Goal: Contribute content: Contribute content

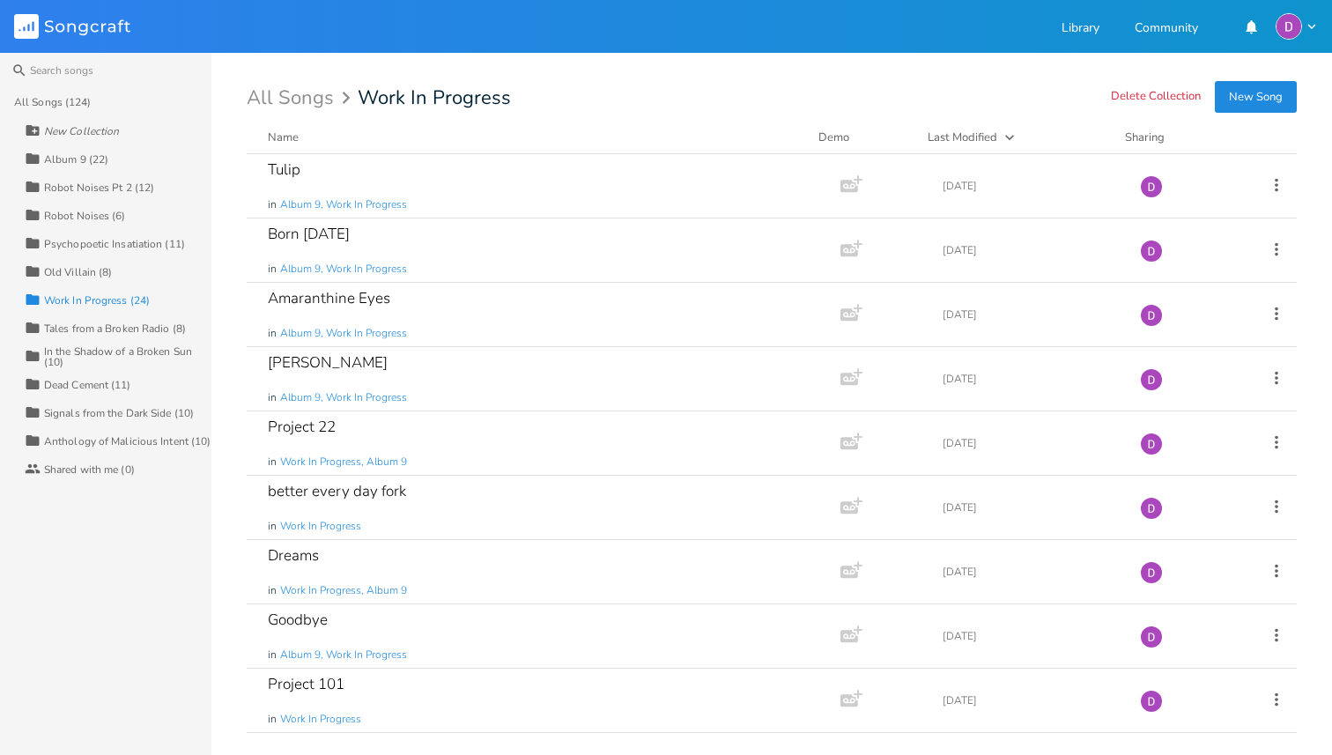
click at [1270, 96] on button "New Song" at bounding box center [1256, 97] width 82 height 32
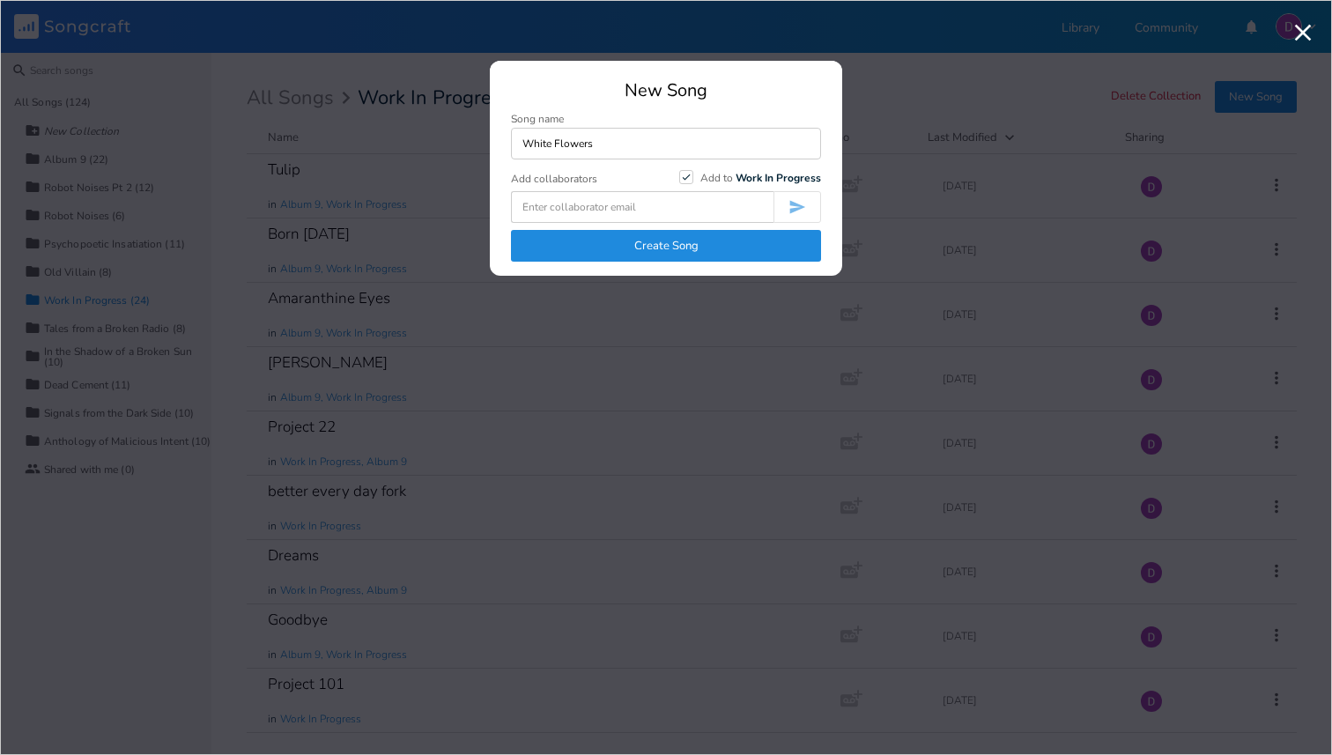
type input "White Flowers"
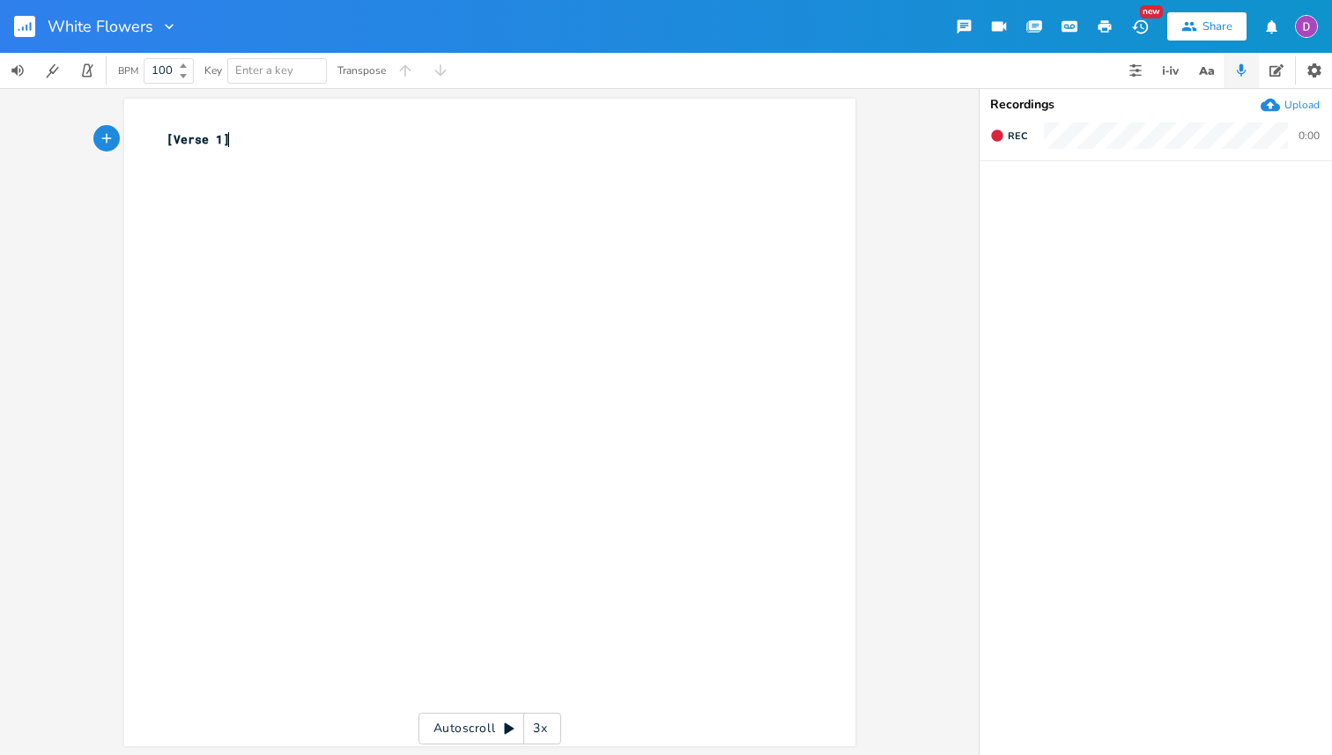
type textarea "[Verse 1]"
paste textarea
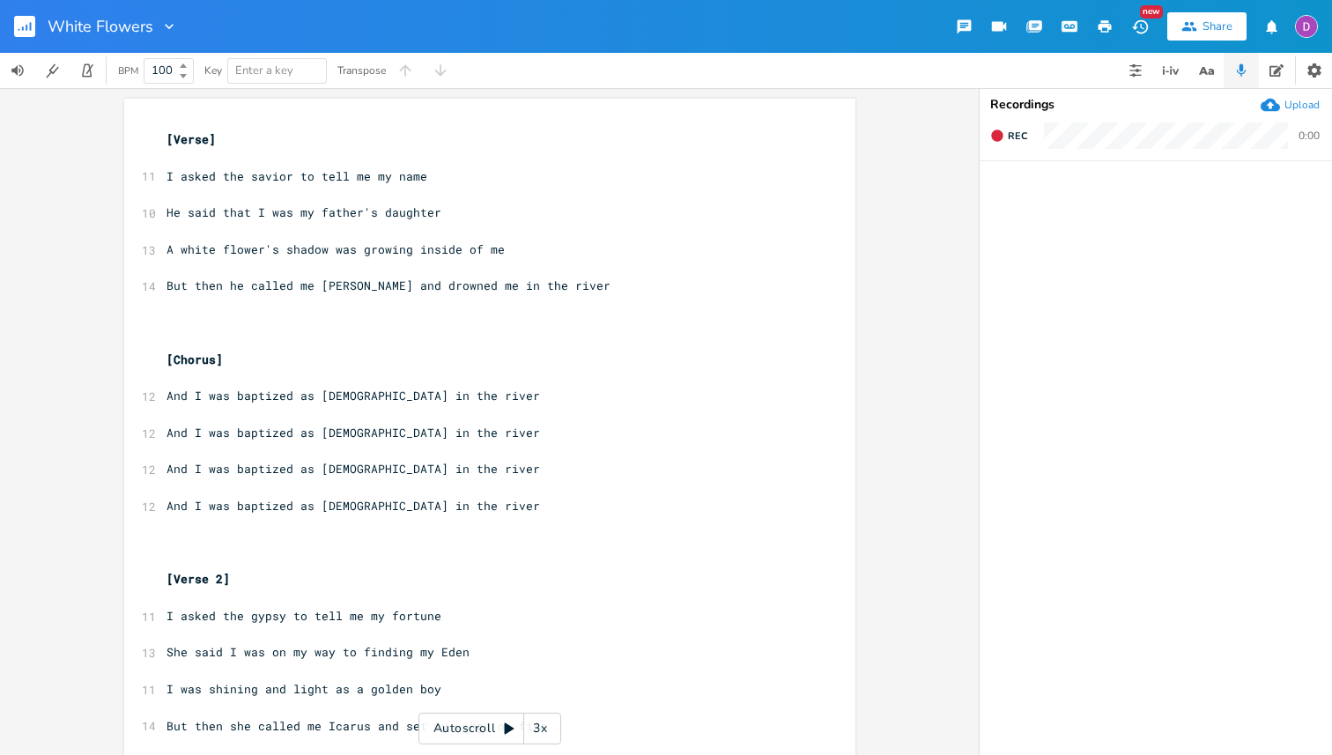
click at [261, 158] on pre "​" at bounding box center [481, 158] width 636 height 18
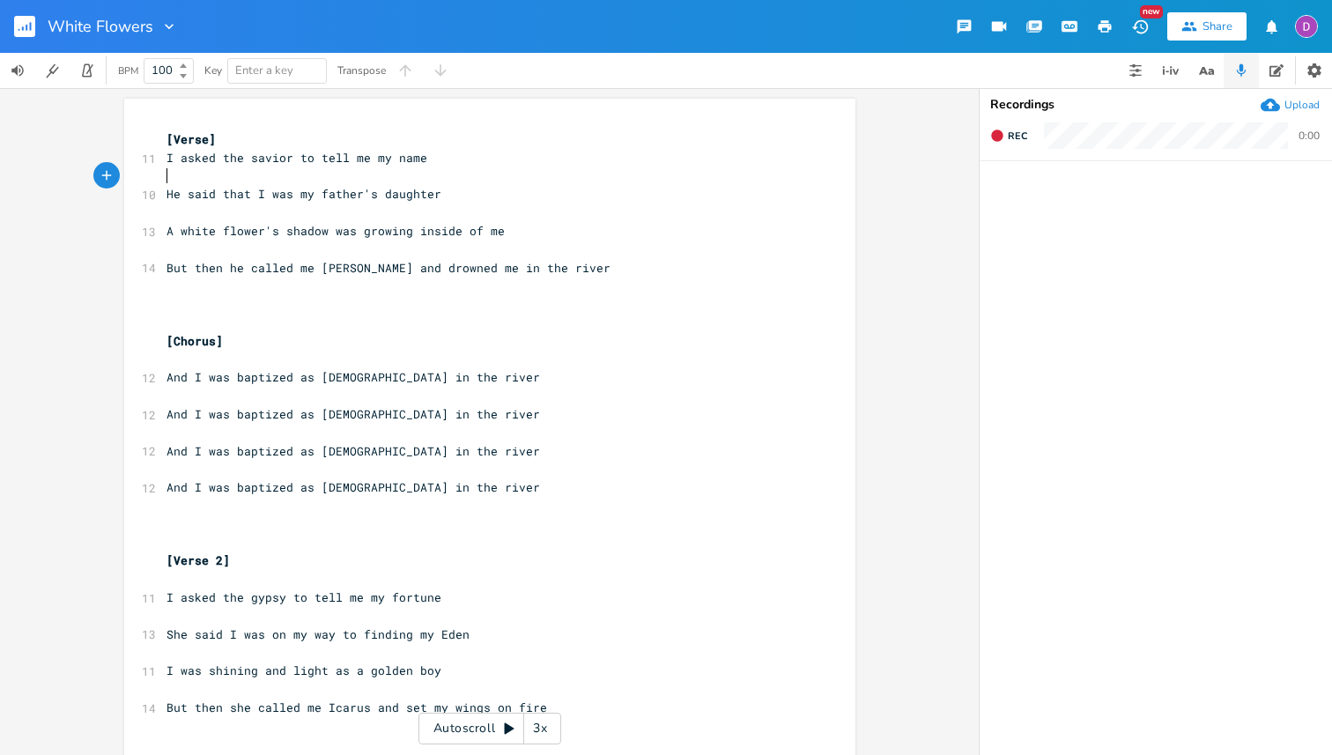
click at [374, 178] on pre "​" at bounding box center [481, 176] width 636 height 18
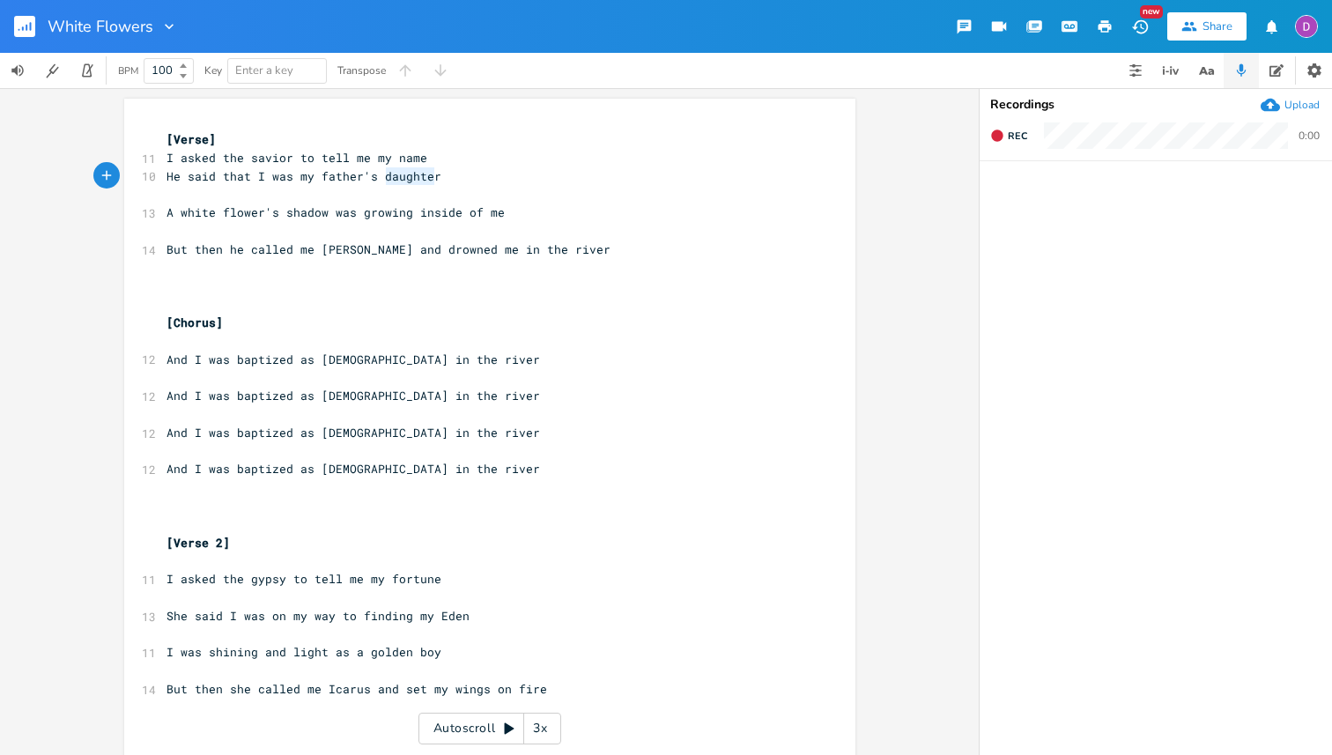
type textarea "daughter"
drag, startPoint x: 441, startPoint y: 176, endPoint x: 377, endPoint y: 179, distance: 64.4
click at [377, 179] on pre "He said that I was my father's daughter" at bounding box center [481, 176] width 636 height 18
type textarea "same"
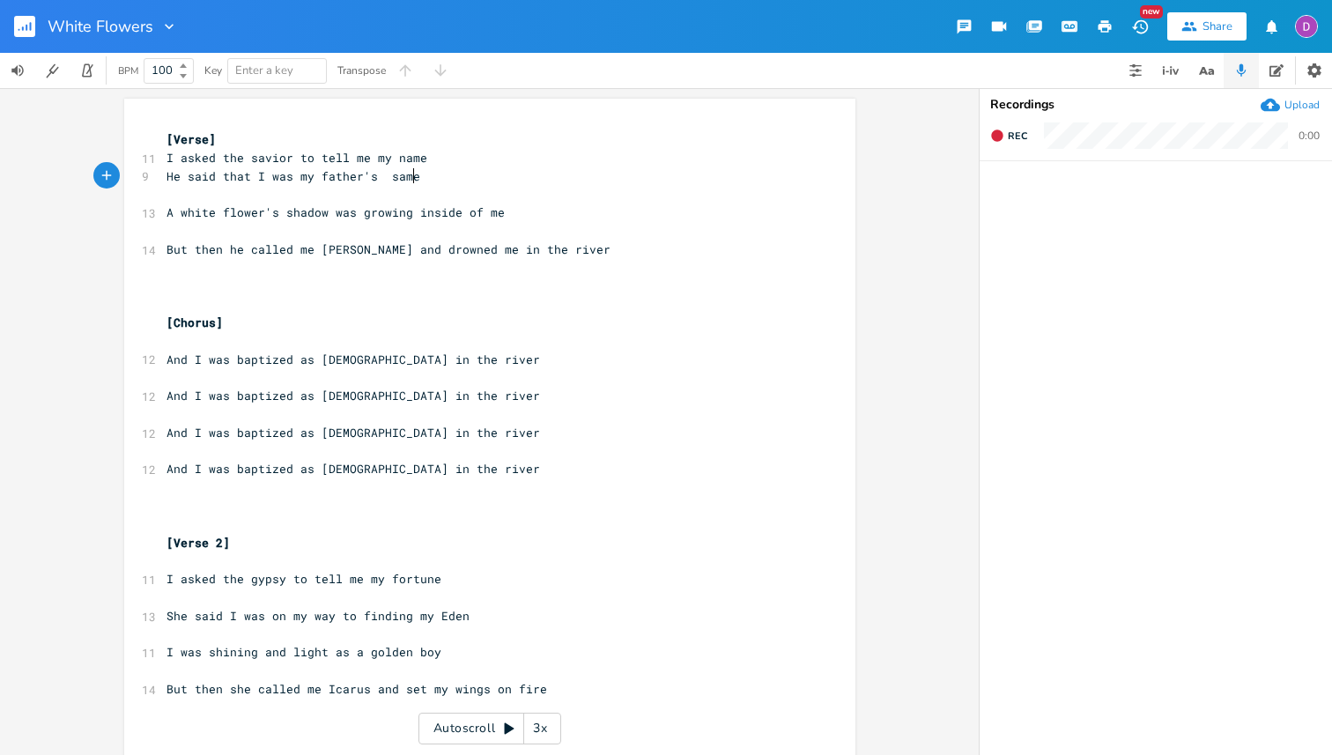
click at [368, 177] on span "He said that I was my father's same" at bounding box center [293, 176] width 254 height 16
type textarea "song"
type textarea "the name is all the"
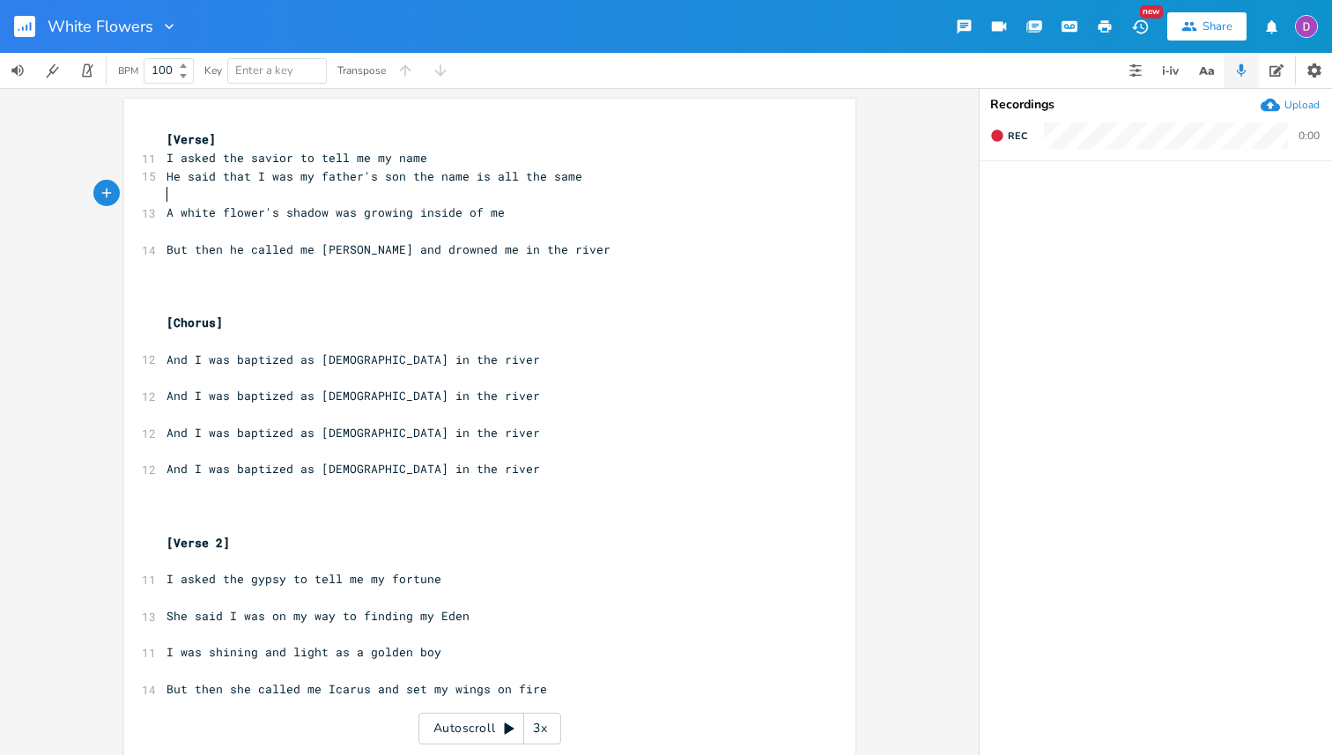
click at [270, 194] on pre "​" at bounding box center [481, 194] width 636 height 18
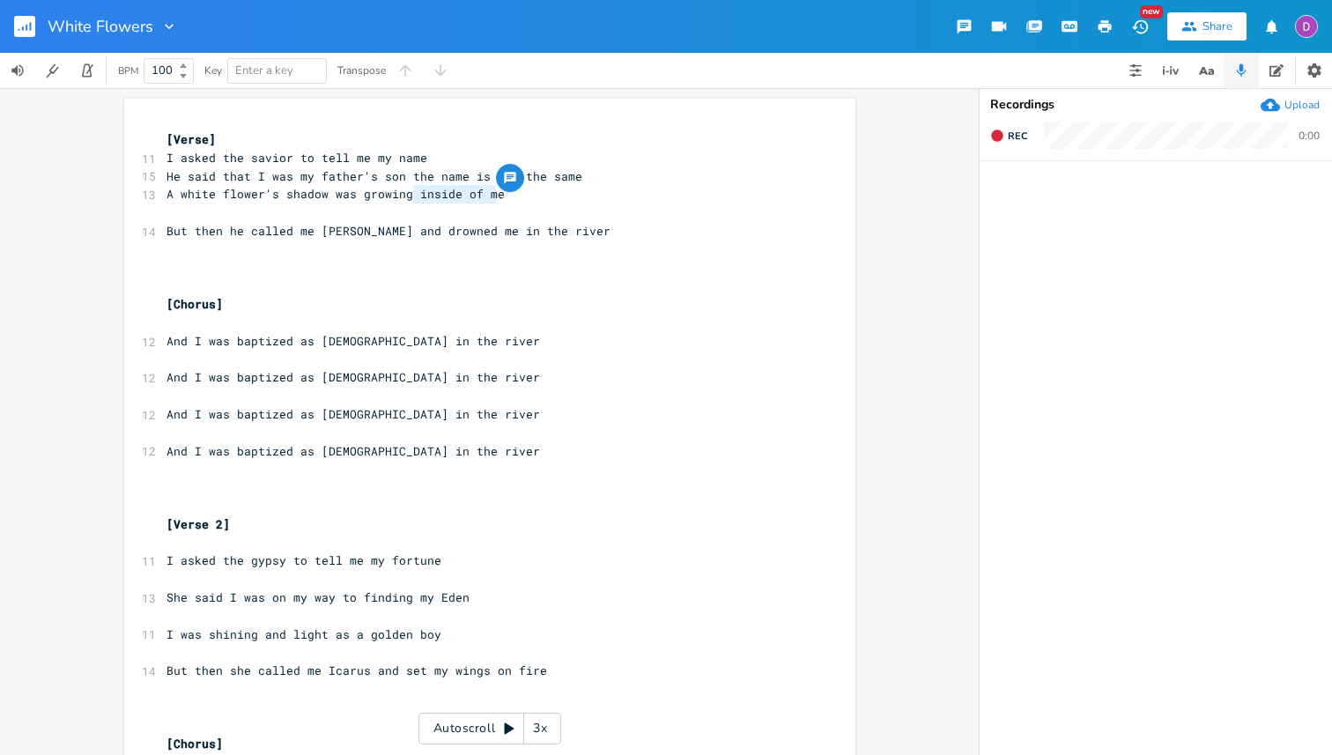
drag, startPoint x: 490, startPoint y: 194, endPoint x: 408, endPoint y: 202, distance: 82.3
click at [408, 202] on pre "A white flower's shadow was growing inside of me" at bounding box center [481, 194] width 636 height 18
type textarea "out of"
type textarea "in the [PERSON_NAME] of"
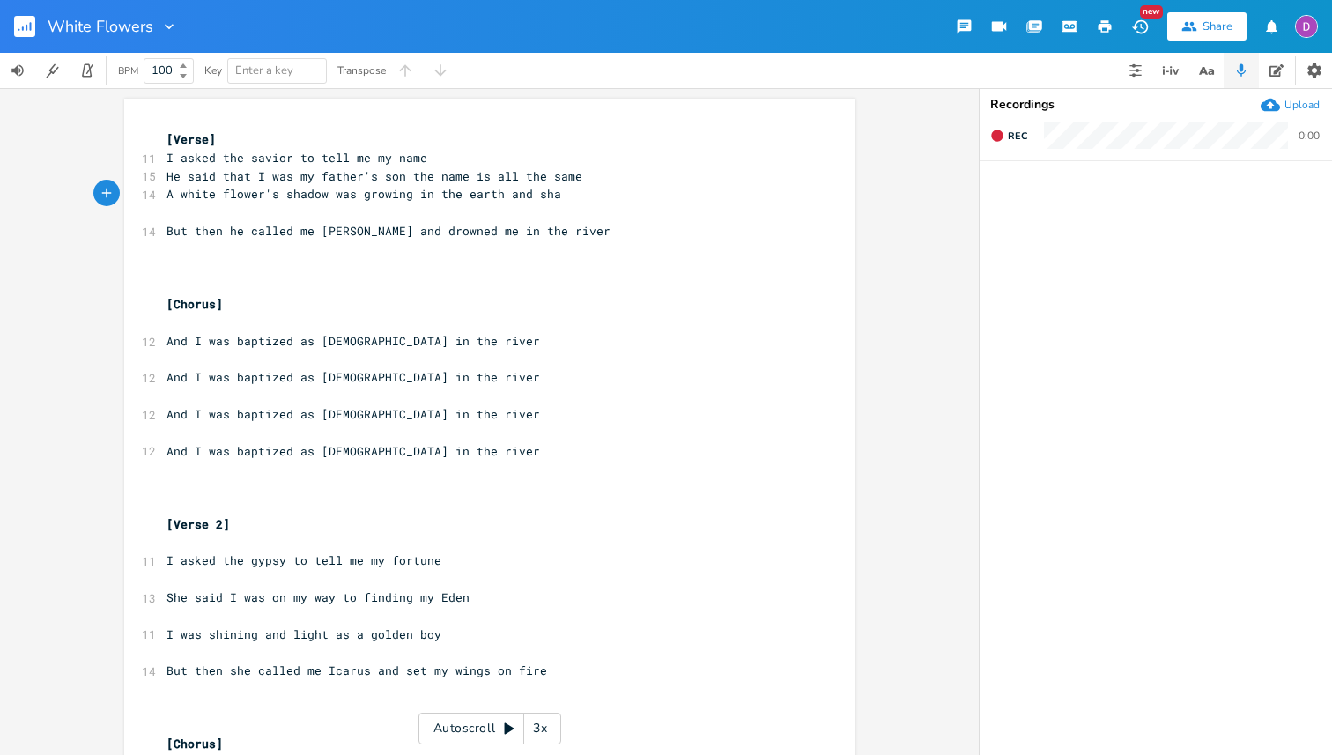
scroll to position [0, 87]
type textarea "earth and shame"
click at [349, 214] on pre "​" at bounding box center [481, 212] width 636 height 18
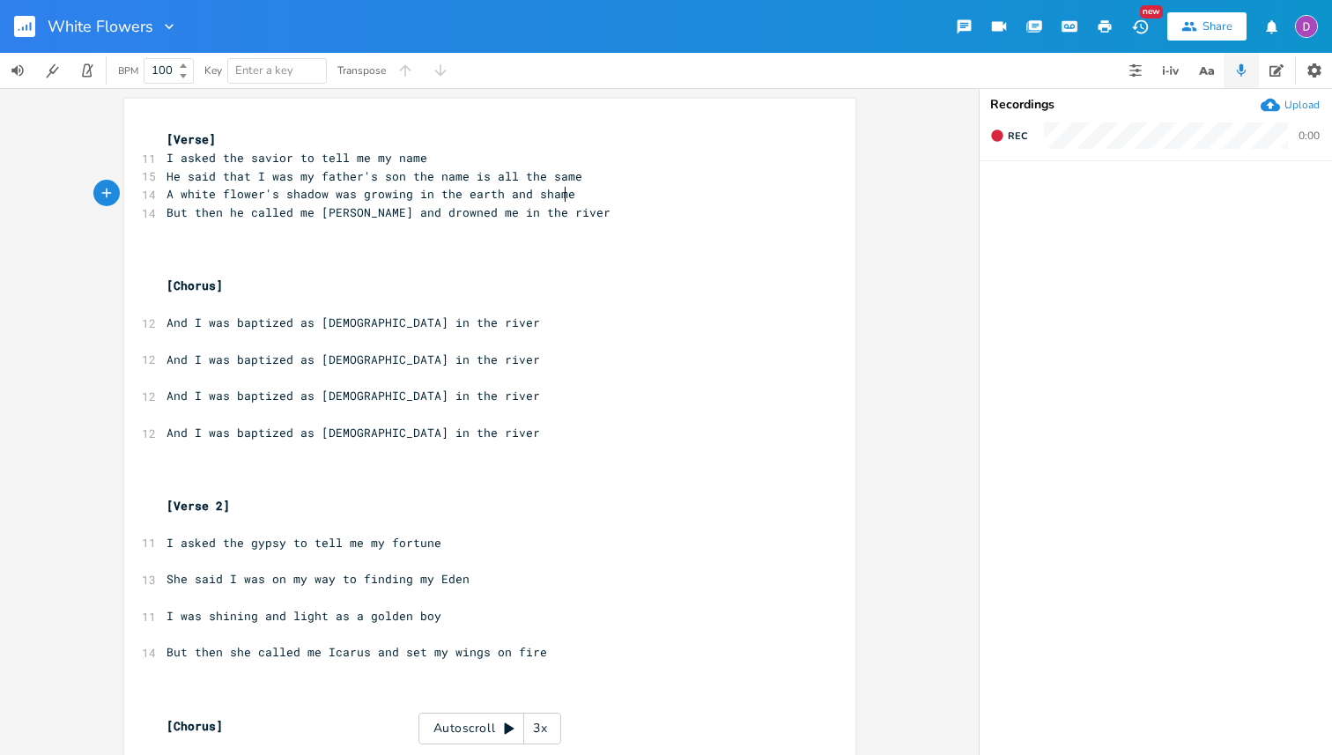
click at [312, 216] on span "But then he called me [PERSON_NAME] and drowned me in the river" at bounding box center [388, 212] width 444 height 16
type textarea "as"
click at [350, 310] on pre "​" at bounding box center [481, 304] width 636 height 18
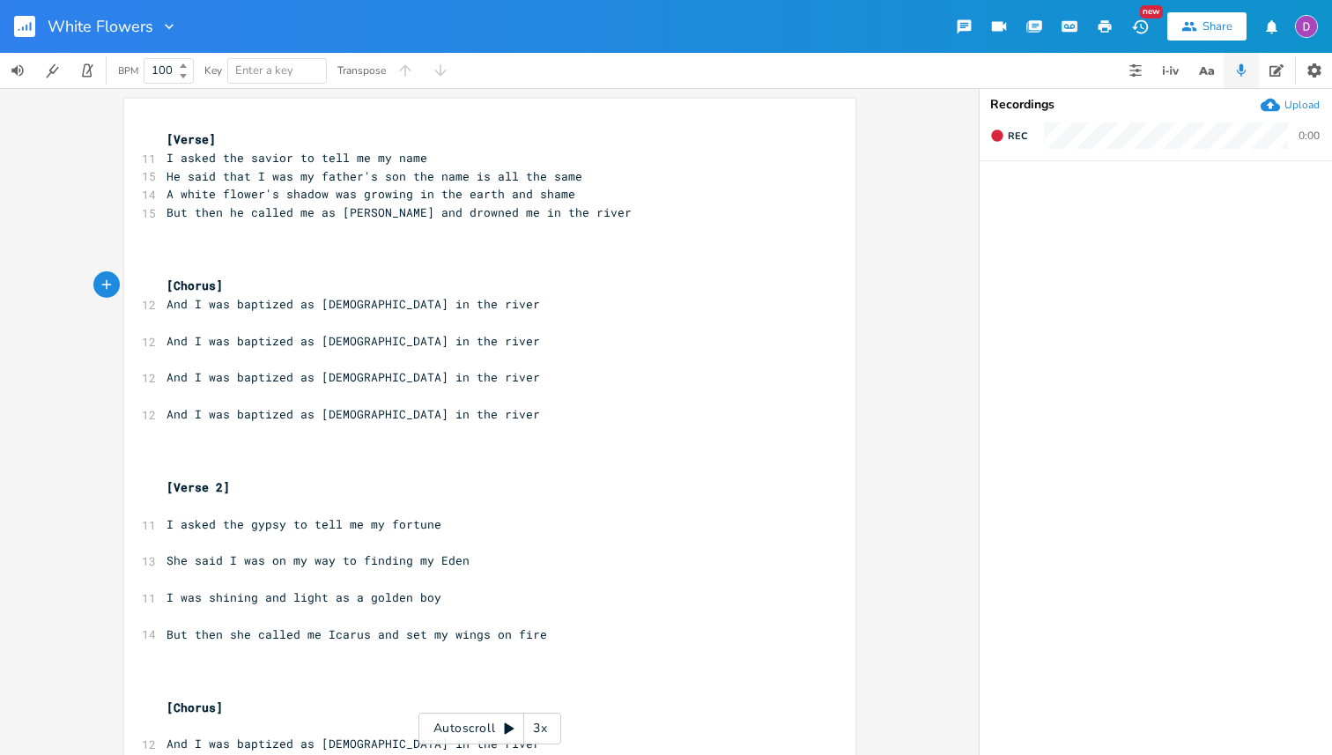
click at [390, 322] on pre "​" at bounding box center [481, 323] width 636 height 18
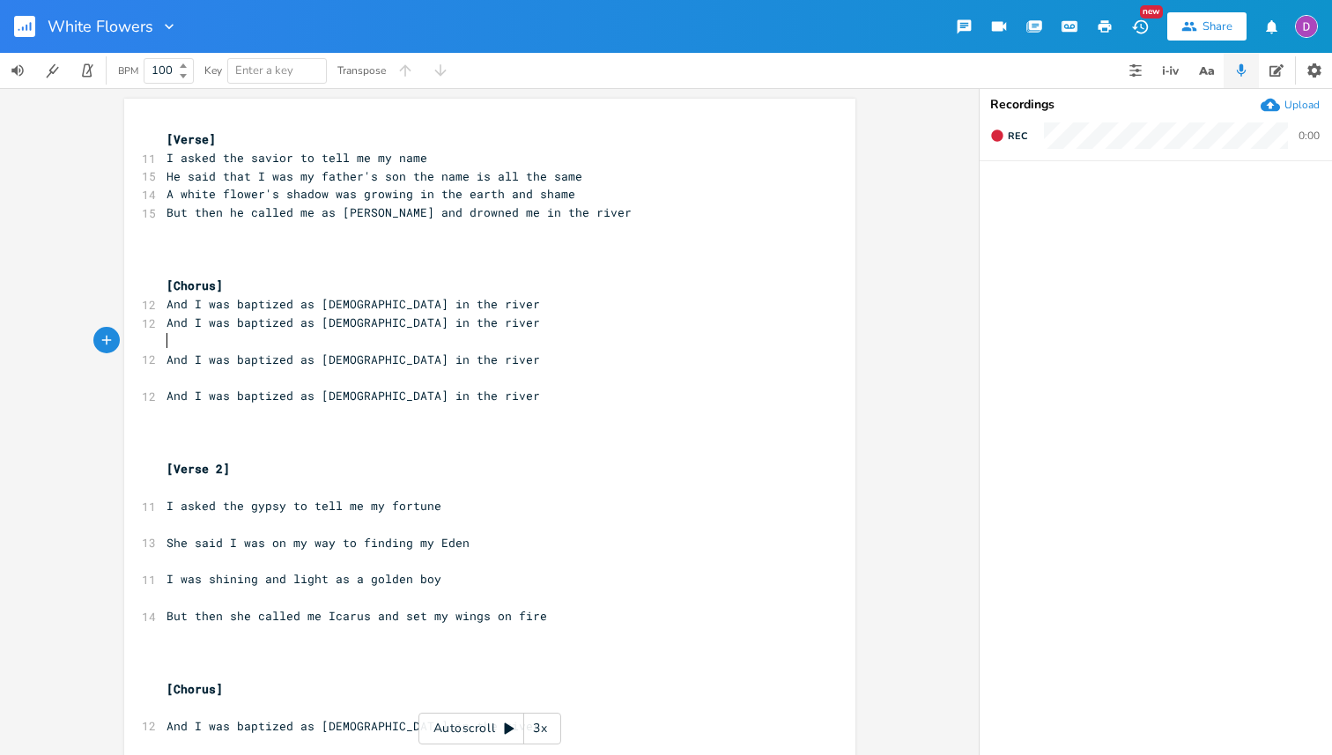
click at [373, 340] on pre "​" at bounding box center [481, 341] width 636 height 18
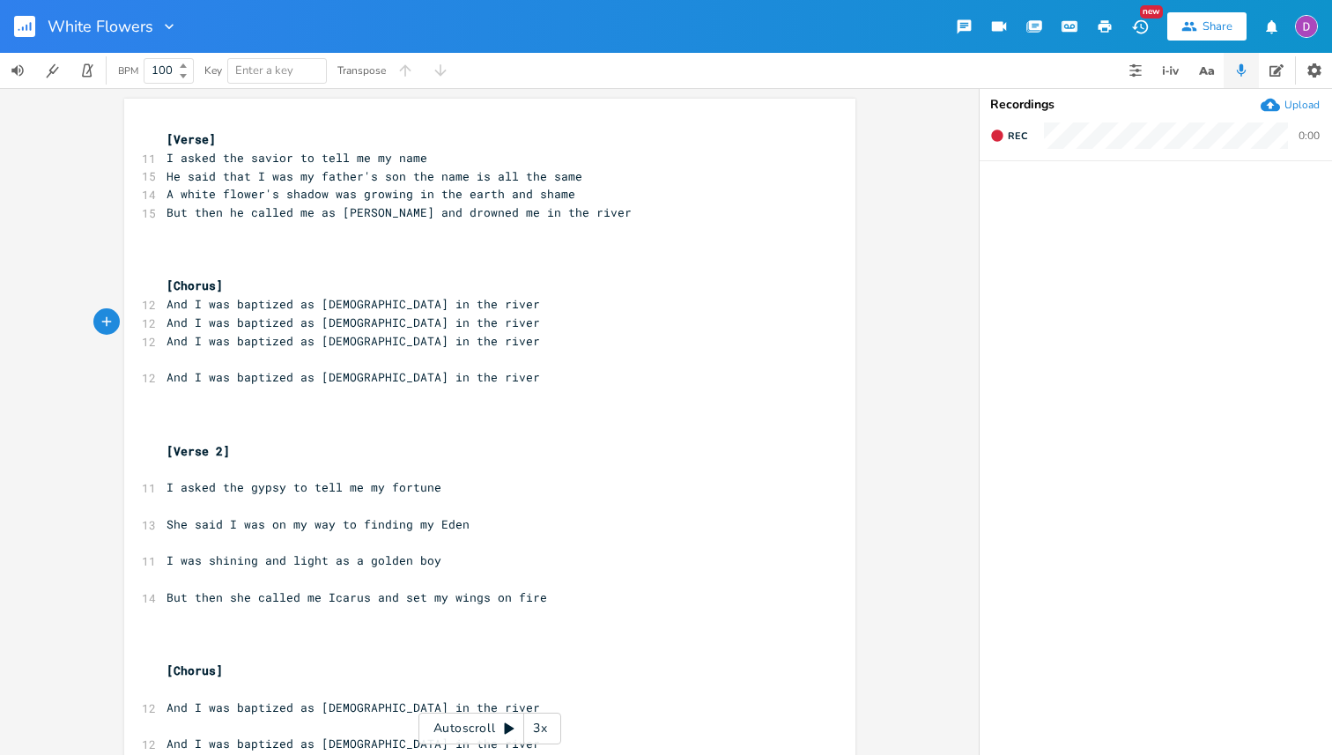
click at [363, 367] on pre "​" at bounding box center [481, 360] width 636 height 18
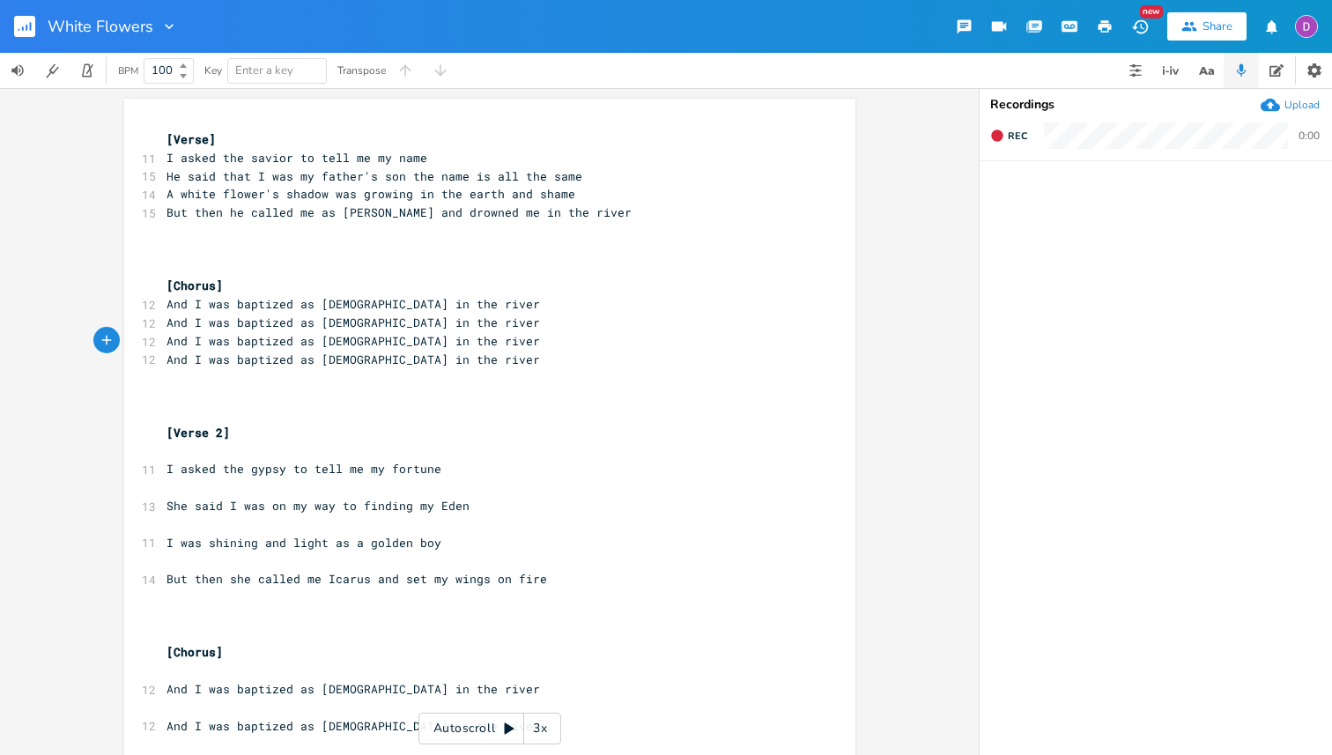
click at [236, 268] on pre "​" at bounding box center [481, 268] width 636 height 18
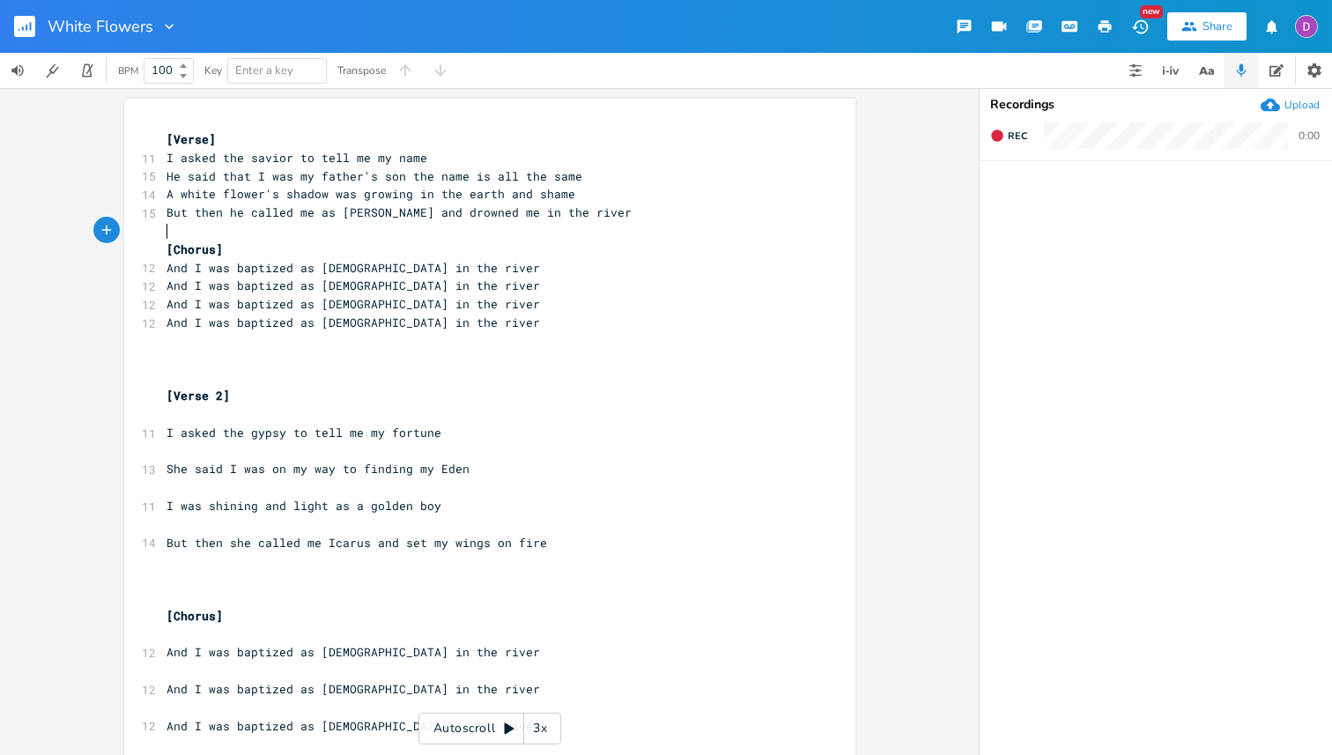
click at [297, 263] on span "And I was baptized as [DEMOGRAPHIC_DATA] in the river" at bounding box center [353, 268] width 374 height 16
type textarea "with"
click at [307, 263] on span "And I was baptized with [DEMOGRAPHIC_DATA] in the river" at bounding box center [360, 268] width 388 height 16
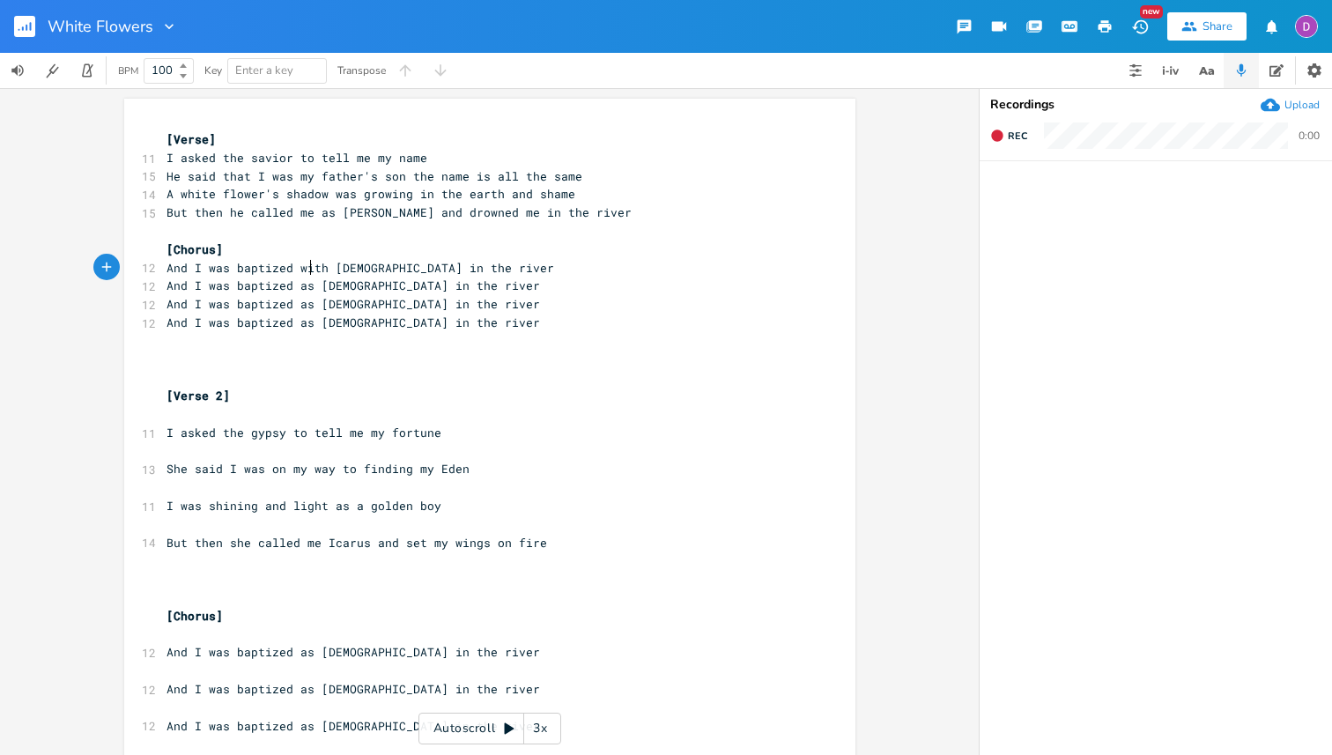
type textarea "with"
click at [307, 263] on span "And I was baptized with [DEMOGRAPHIC_DATA] in the river" at bounding box center [360, 268] width 388 height 16
click at [302, 291] on span "And I was baptized as [DEMOGRAPHIC_DATA] in the river" at bounding box center [353, 285] width 374 height 16
type textarea "as"
click at [302, 291] on span "And I was baptized as [DEMOGRAPHIC_DATA] in the river" at bounding box center [353, 285] width 374 height 16
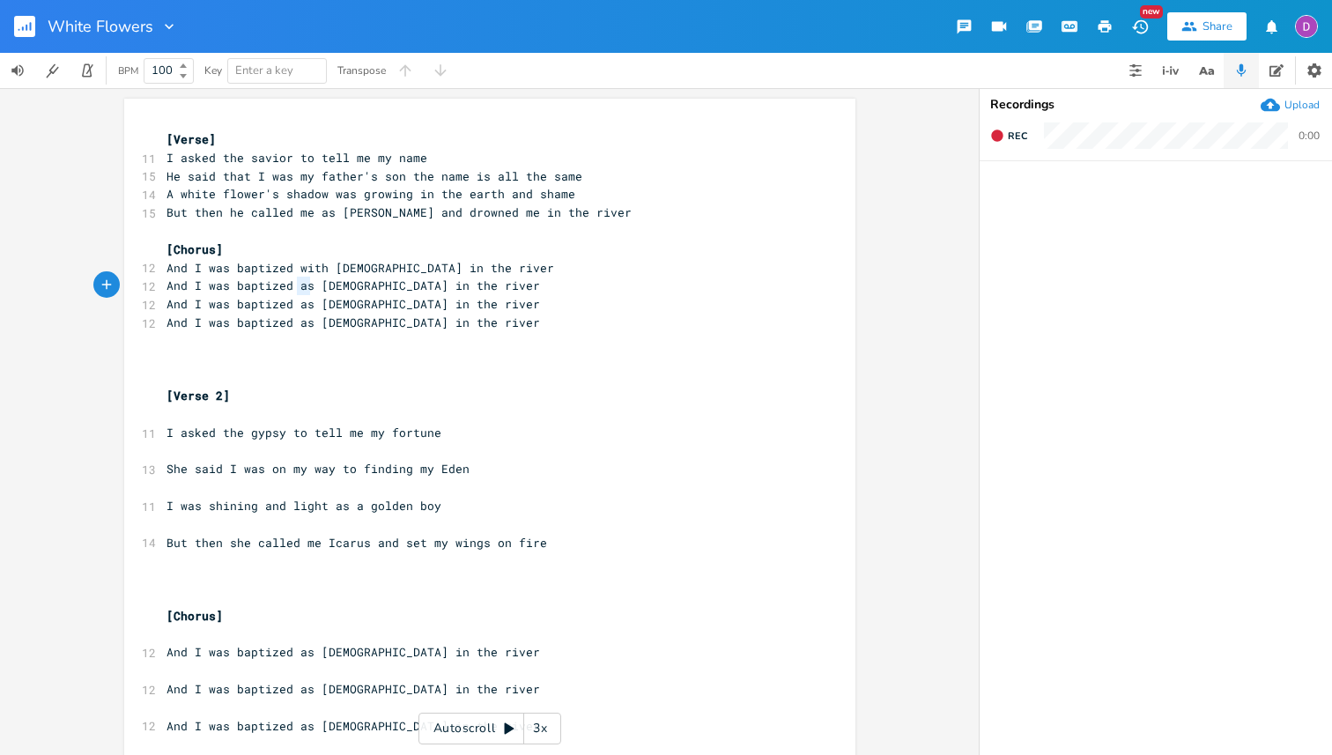
paste textarea
click at [297, 308] on span "And I was baptized as [DEMOGRAPHIC_DATA] in the river" at bounding box center [353, 304] width 374 height 16
type textarea "as"
click at [297, 308] on span "And I was baptized as [DEMOGRAPHIC_DATA] in the river" at bounding box center [353, 304] width 374 height 16
paste textarea
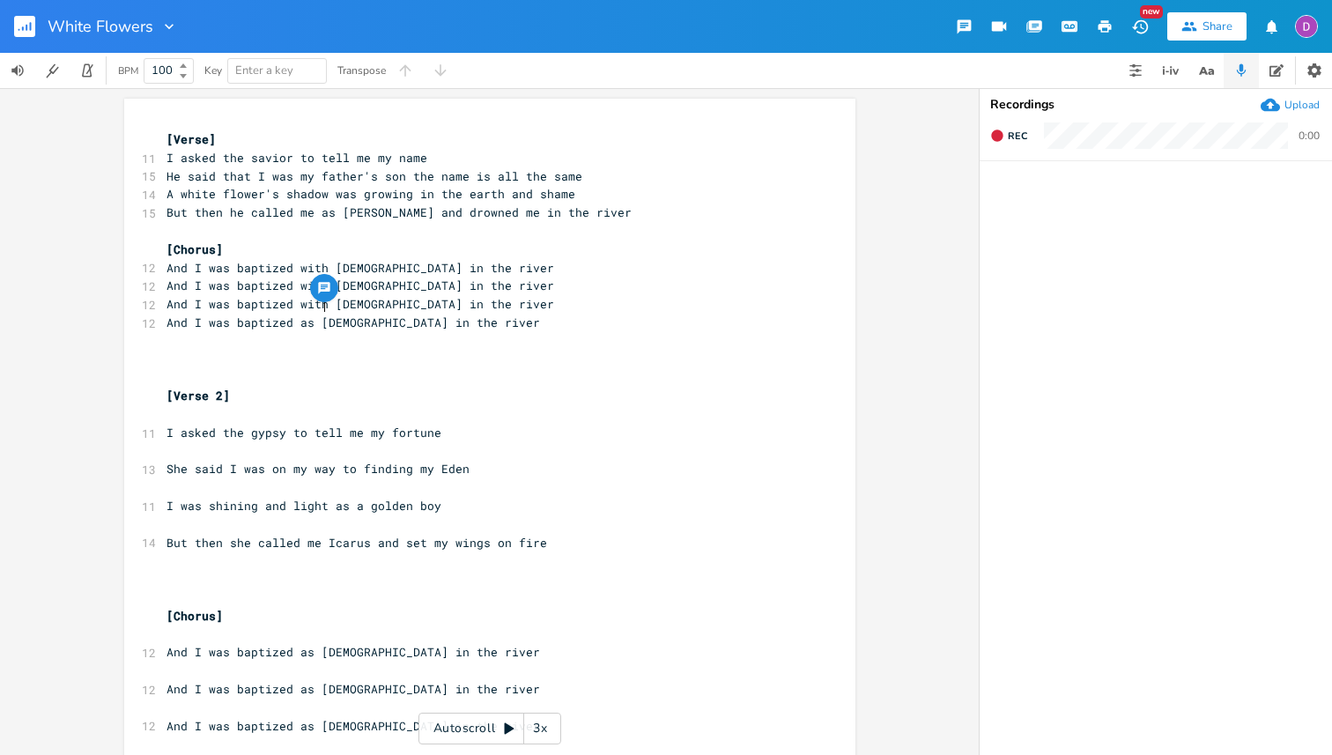
click at [297, 324] on span "And I was baptized as [DEMOGRAPHIC_DATA] in the river" at bounding box center [353, 322] width 374 height 16
type textarea "as"
click at [297, 324] on span "And I was baptized as [DEMOGRAPHIC_DATA] in the river" at bounding box center [353, 322] width 374 height 16
paste textarea
click at [324, 213] on span "But then he called me as [PERSON_NAME] and drowned me in the river" at bounding box center [398, 212] width 465 height 16
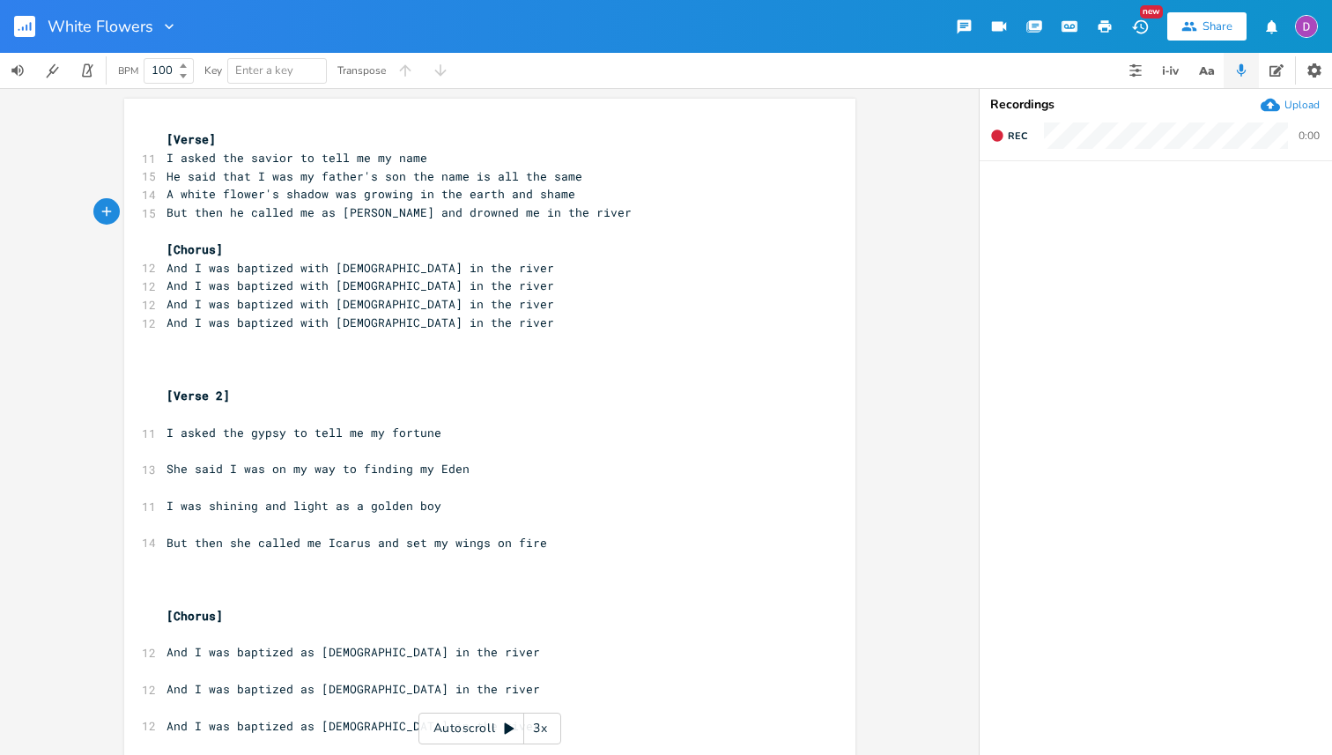
click at [324, 213] on span "But then he called me as [PERSON_NAME] and drowned me in the river" at bounding box center [398, 212] width 465 height 16
type textarea "as"
click at [324, 213] on span "But then he called me as [PERSON_NAME] and drowned me in the river" at bounding box center [398, 212] width 465 height 16
click at [278, 368] on pre "​" at bounding box center [481, 377] width 636 height 18
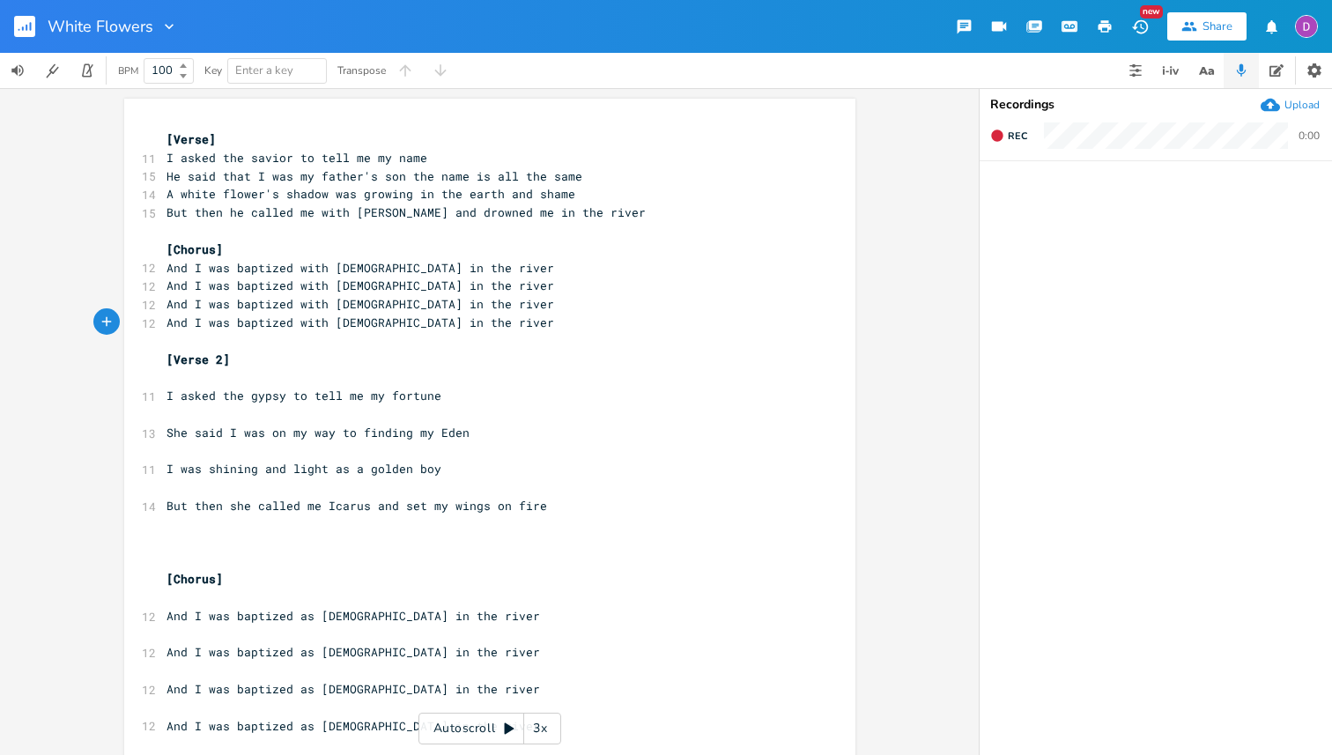
click at [208, 383] on pre "​" at bounding box center [481, 377] width 636 height 18
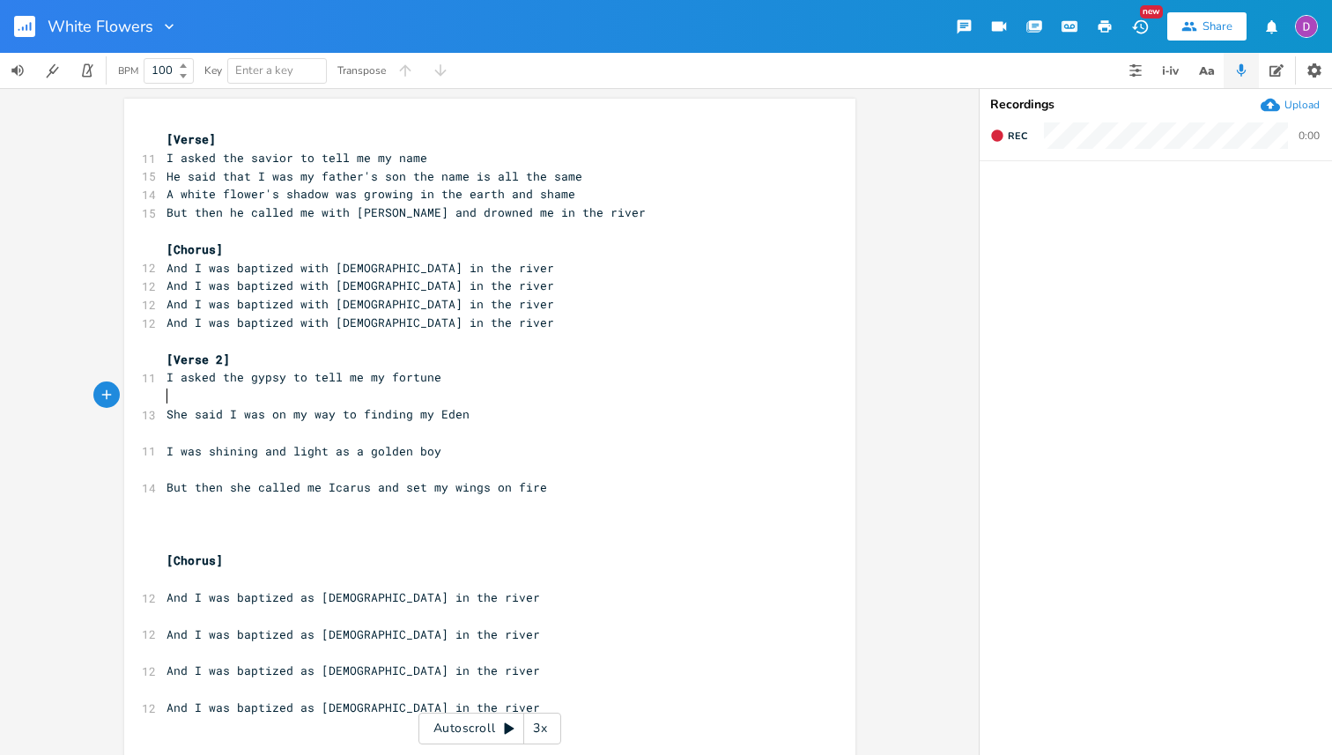
click at [229, 400] on pre "​" at bounding box center [481, 396] width 636 height 18
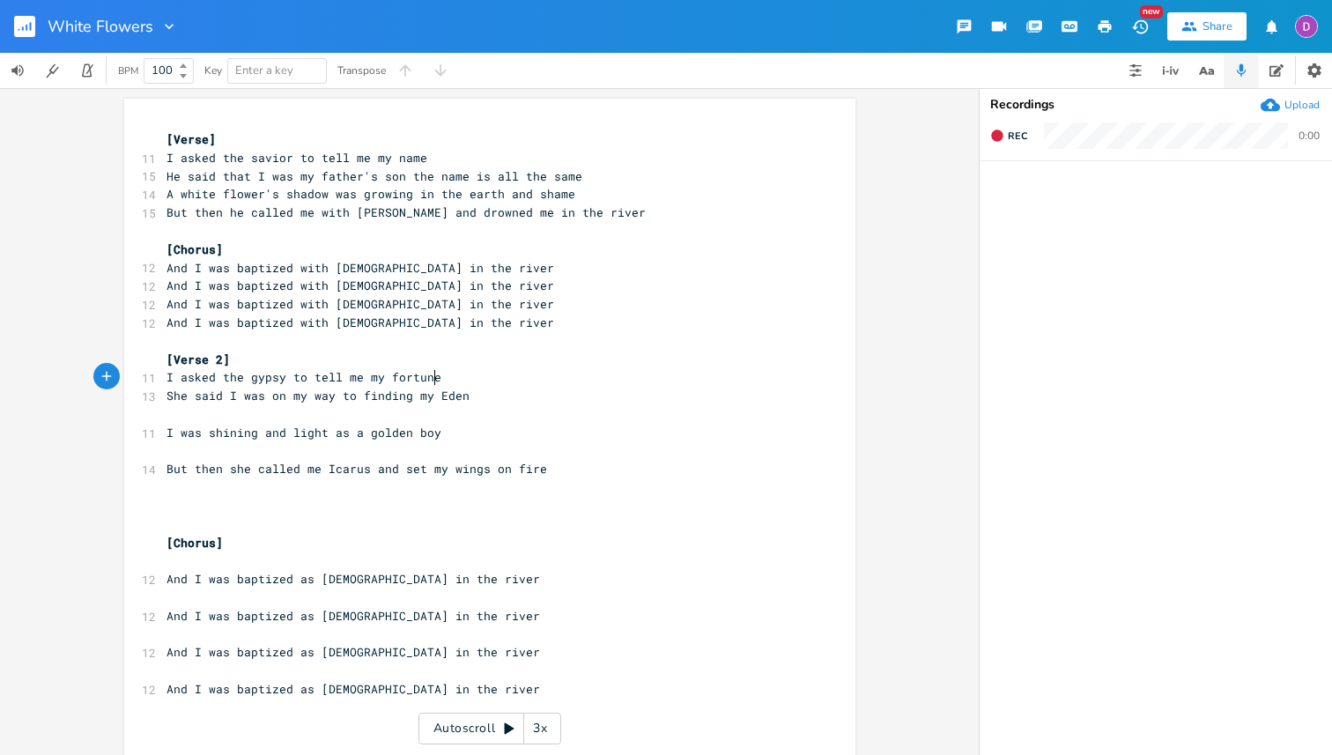
click at [278, 410] on pre "​" at bounding box center [481, 414] width 636 height 18
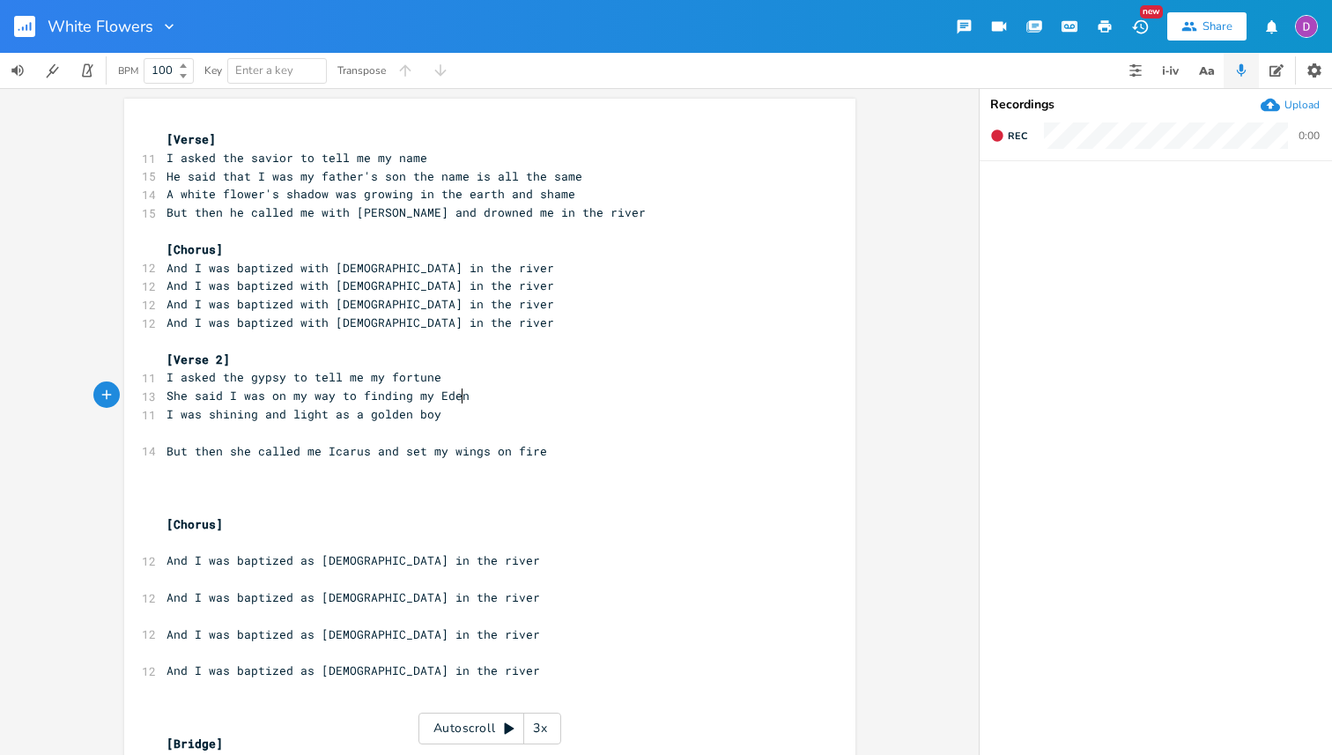
click at [308, 437] on pre "​" at bounding box center [481, 433] width 636 height 18
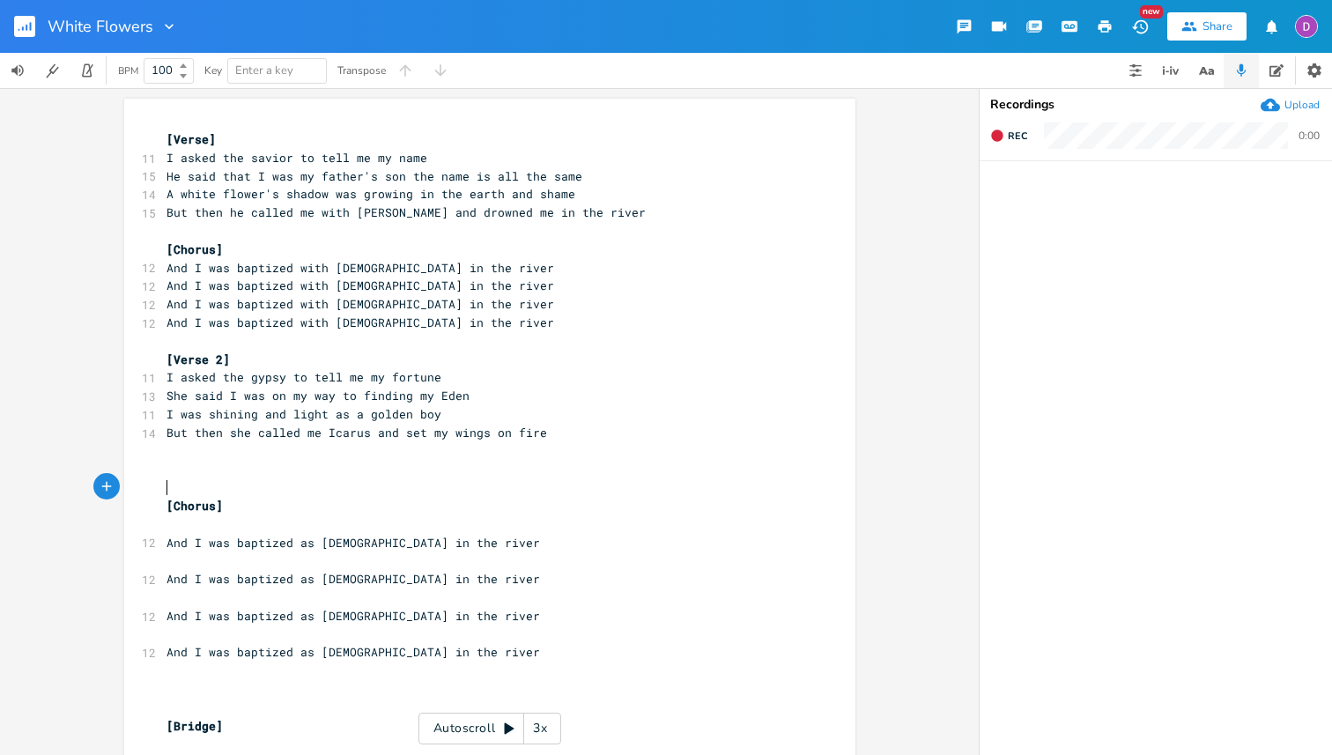
click at [257, 489] on pre "​" at bounding box center [481, 487] width 636 height 18
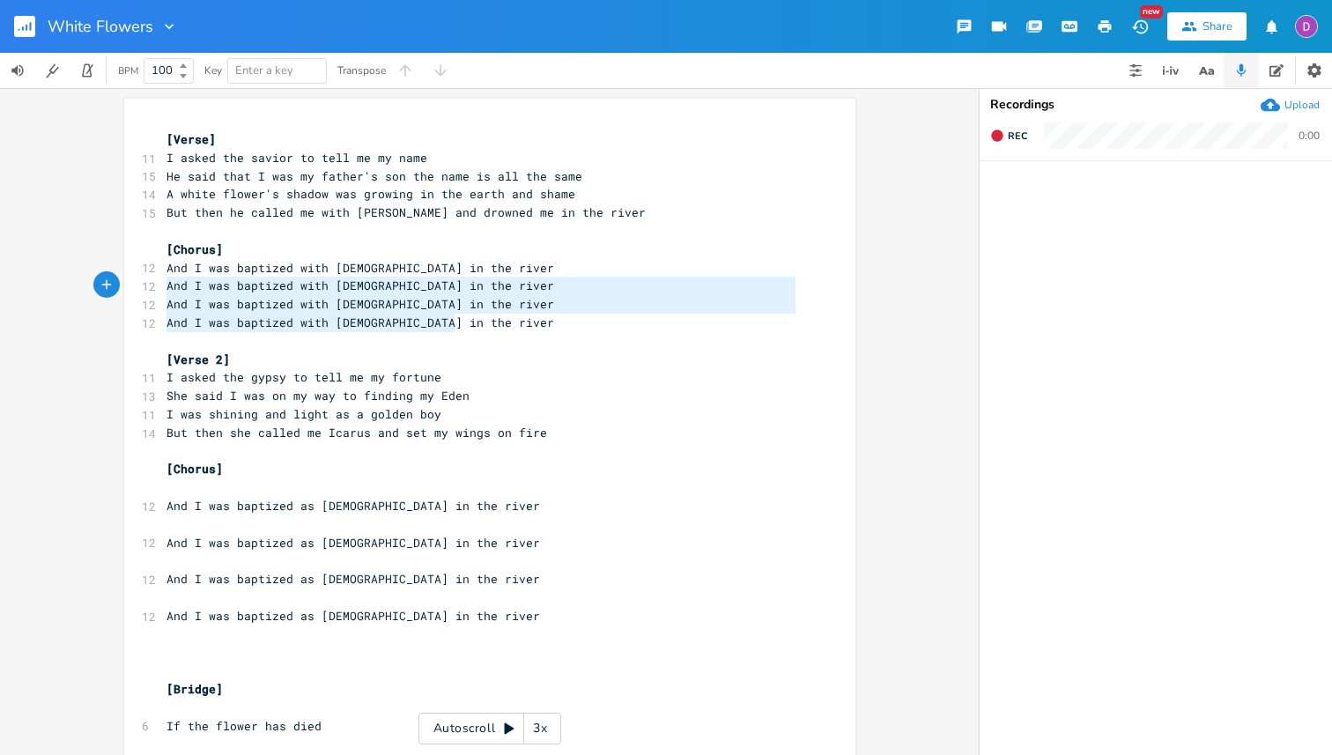
type textarea "And I was baptized with [DEMOGRAPHIC_DATA] in the river And I was baptized with…"
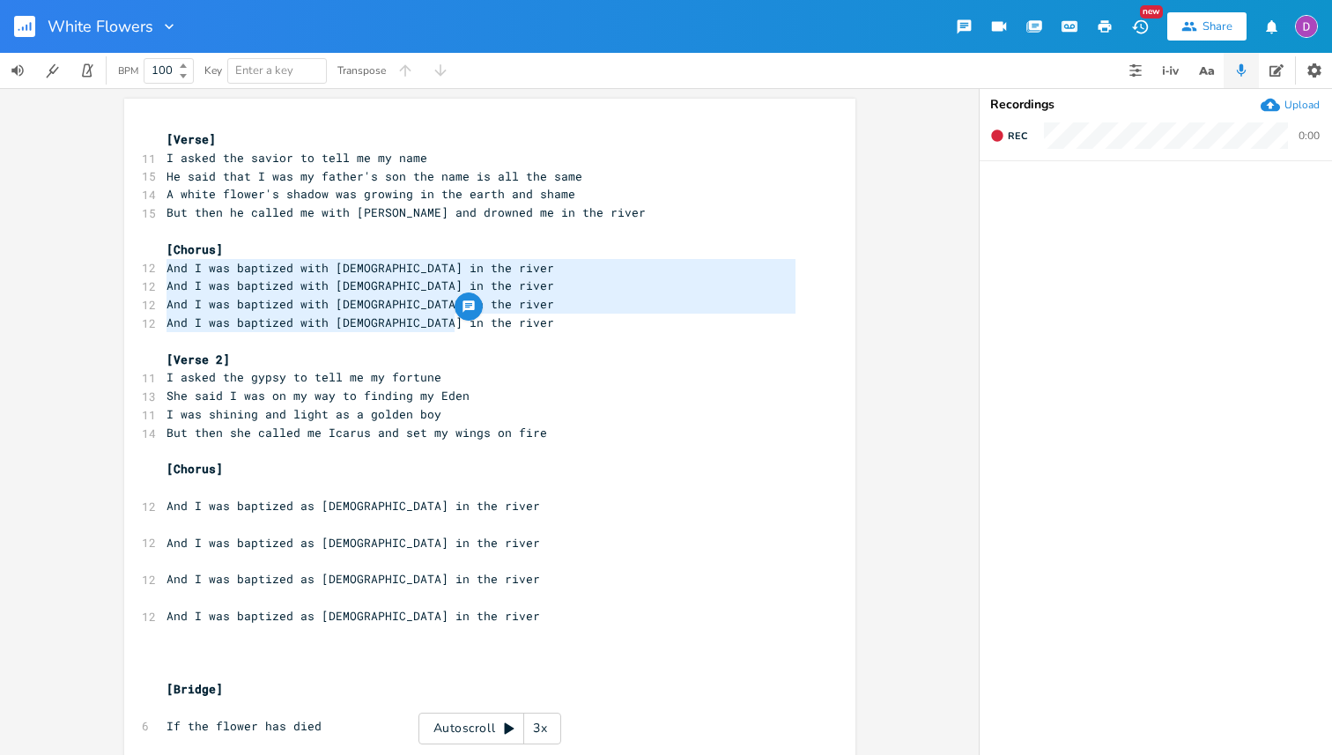
drag, startPoint x: 457, startPoint y: 327, endPoint x: 82, endPoint y: 273, distance: 379.1
click at [82, 273] on div "And I was baptized with [PERSON_NAME] in the river And I was baptized with [DEM…" at bounding box center [489, 421] width 979 height 667
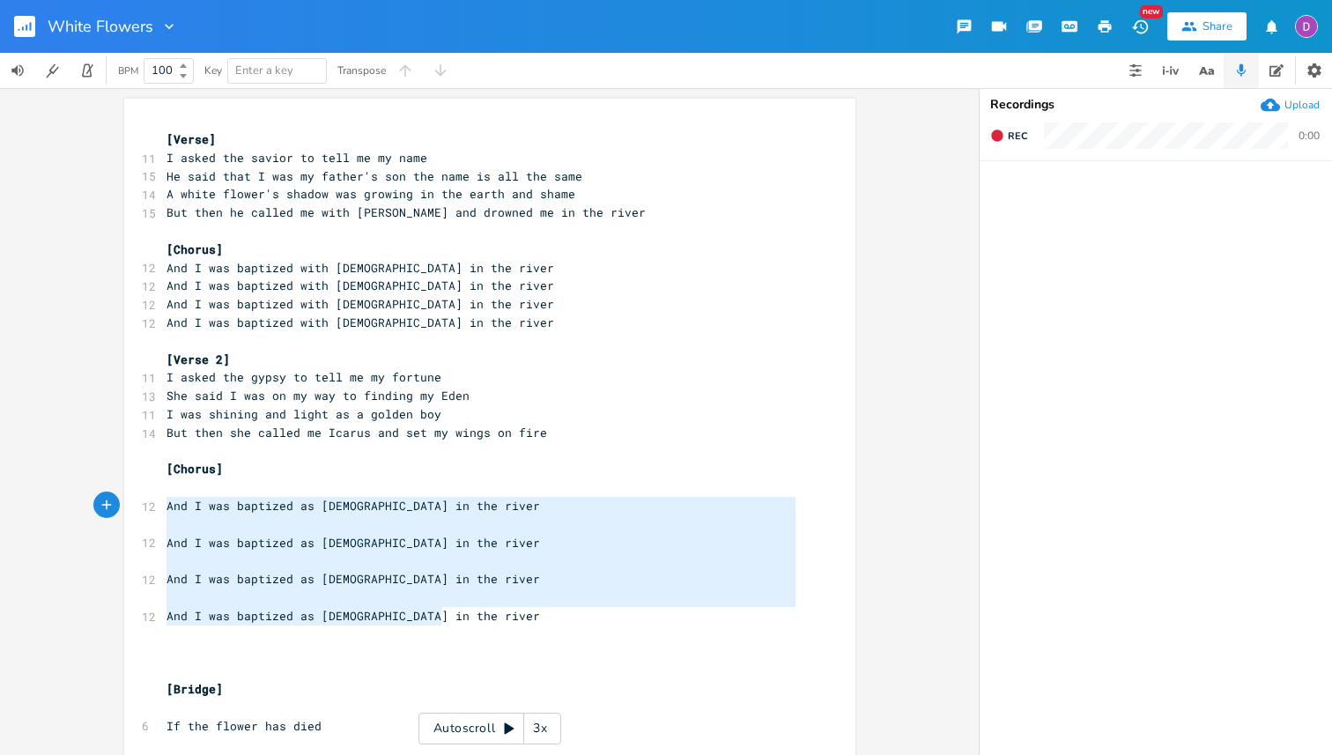
type textarea "And I was baptized as [DEMOGRAPHIC_DATA] in the river And I was baptized as Jud…"
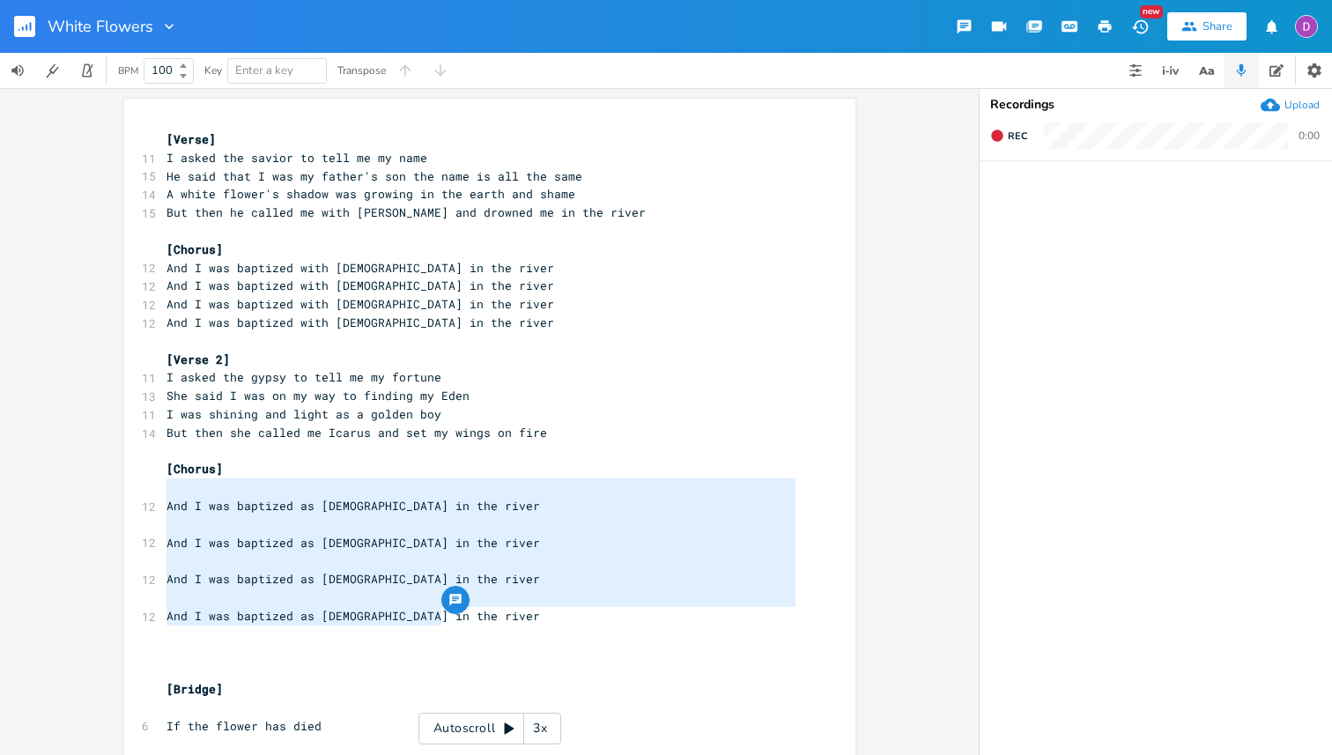
drag, startPoint x: 443, startPoint y: 618, endPoint x: 153, endPoint y: 487, distance: 318.2
click at [153, 487] on div "And I was baptized as [DEMOGRAPHIC_DATA] in the river And I was baptized as Jud…" at bounding box center [489, 677] width 731 height 1156
paste textarea
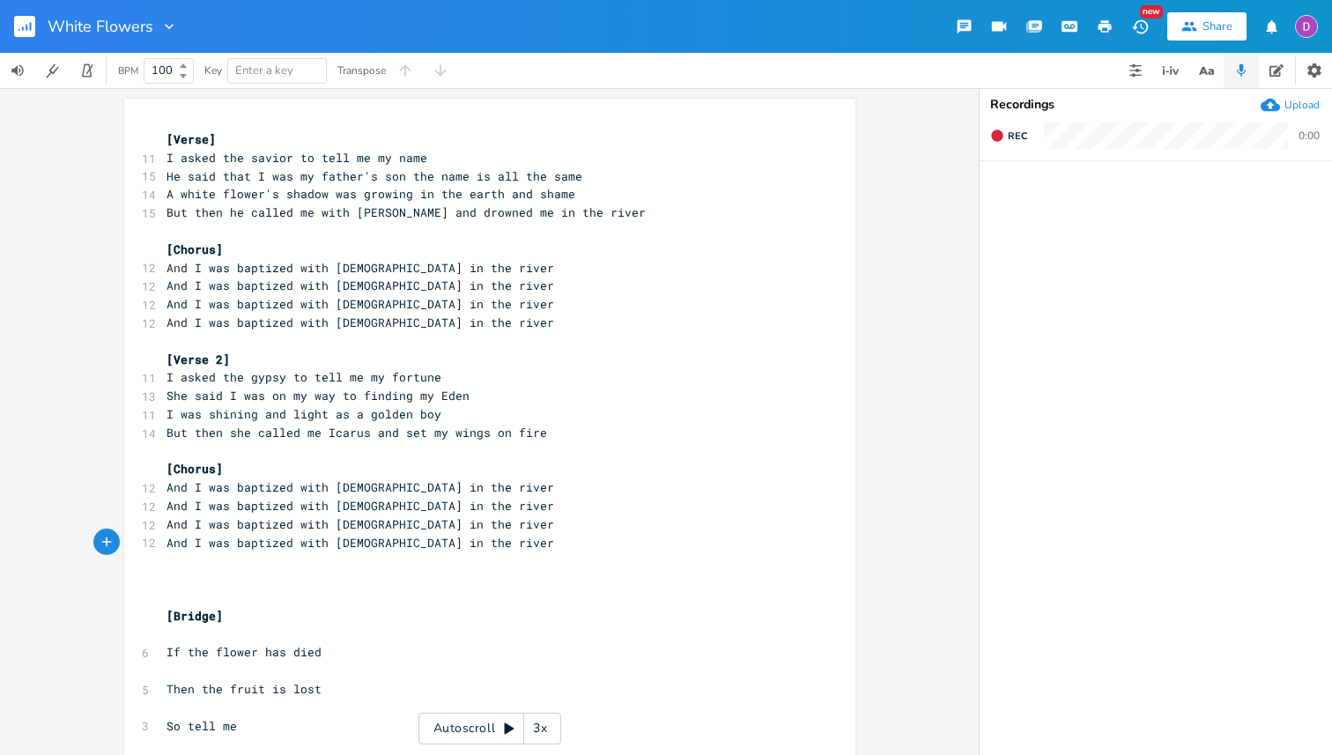
click at [208, 591] on pre "​" at bounding box center [481, 597] width 636 height 18
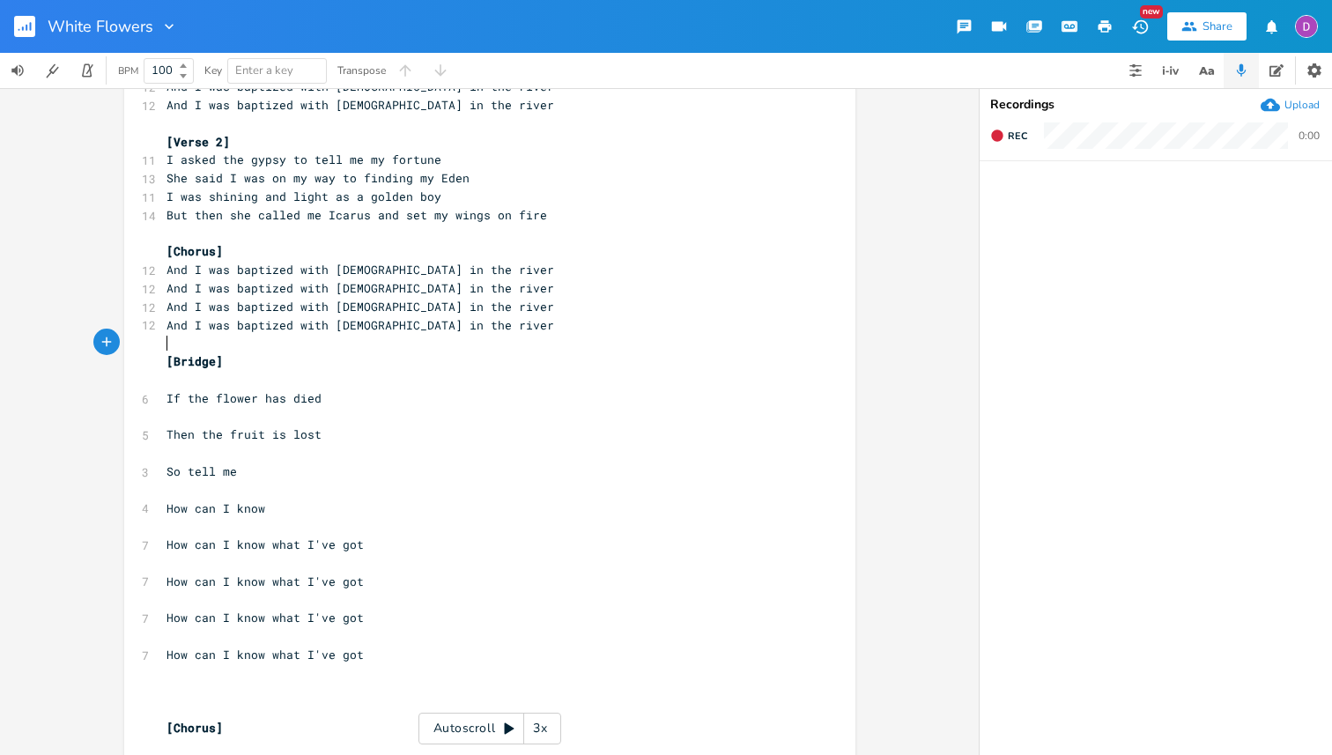
scroll to position [229, 0]
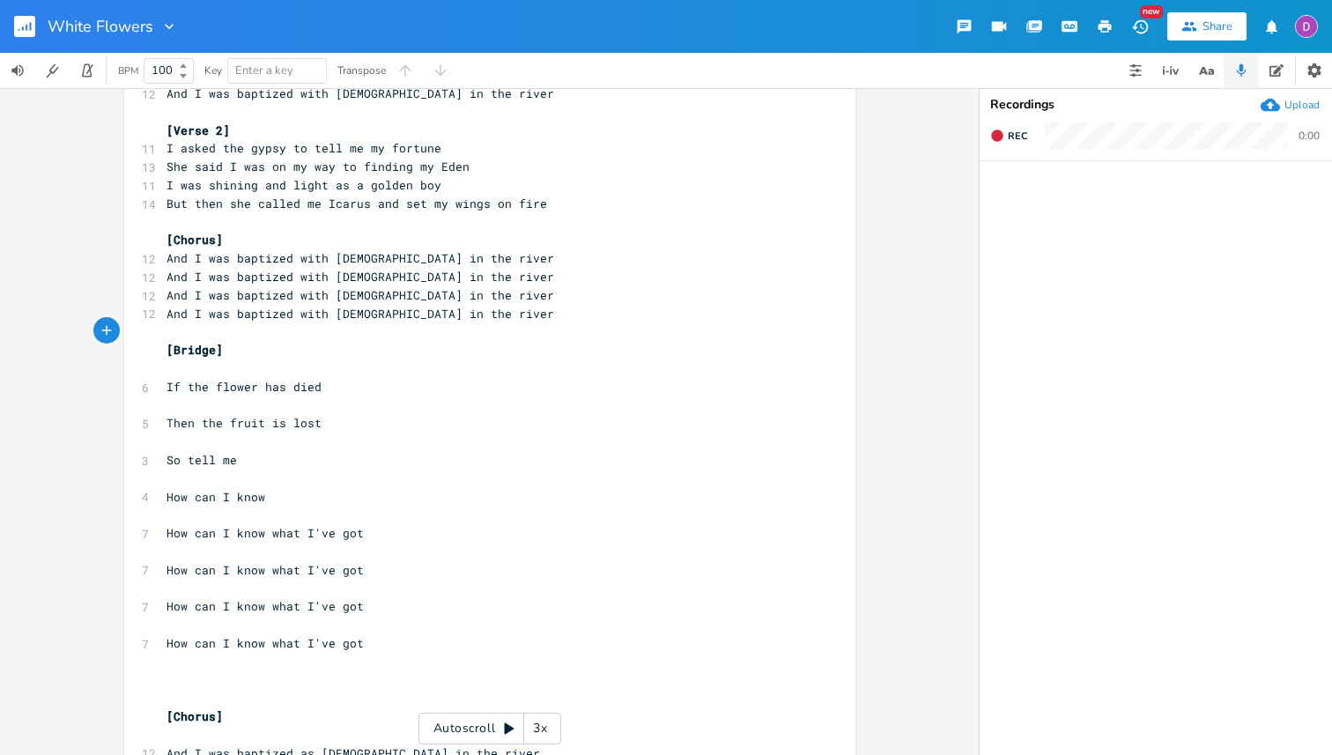
click at [244, 365] on pre "​" at bounding box center [481, 368] width 636 height 18
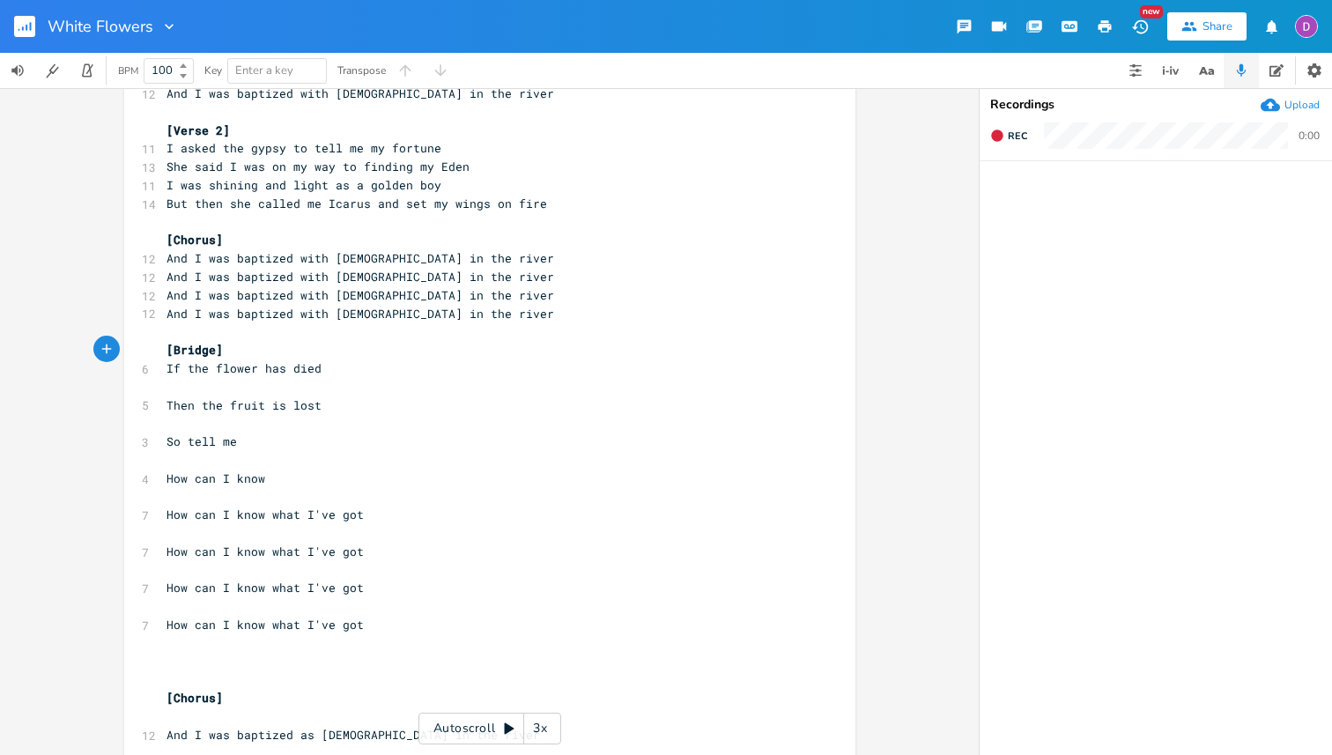
click at [245, 382] on pre "​" at bounding box center [481, 387] width 636 height 18
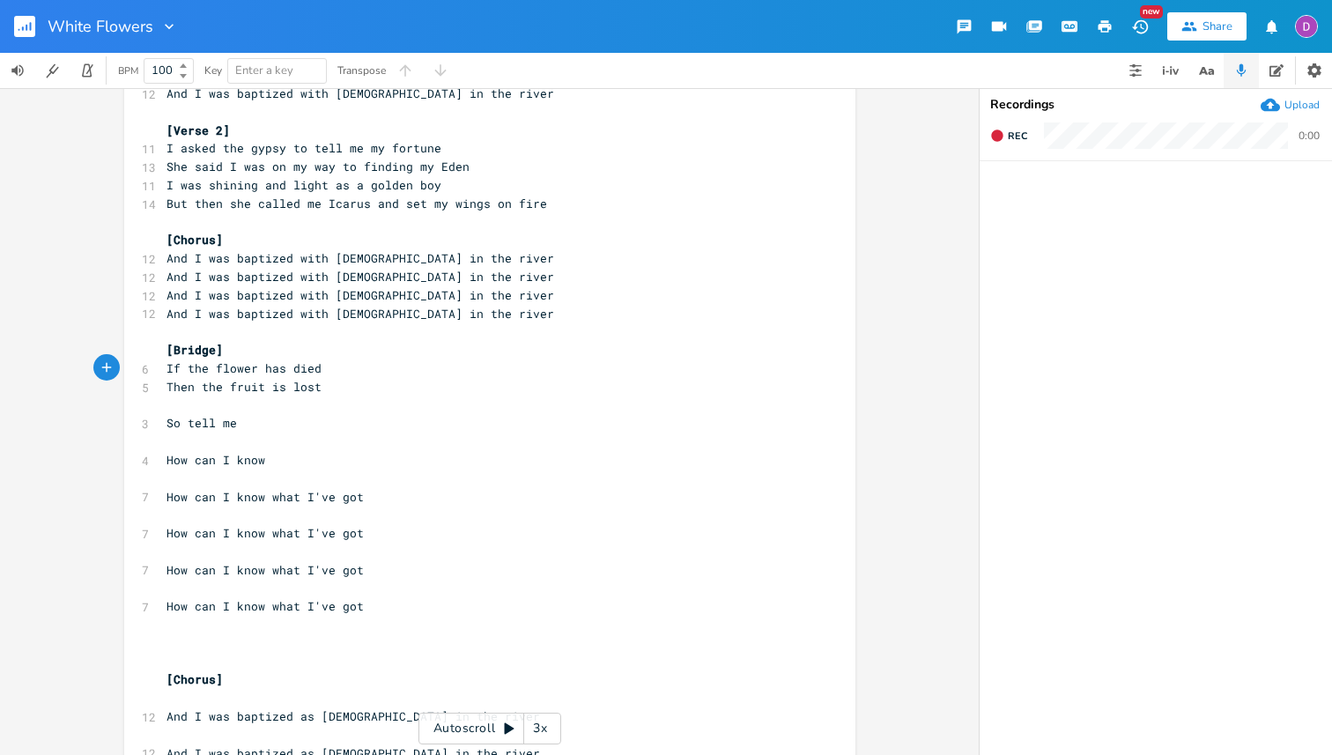
click at [174, 386] on span "Then the fruit is lost" at bounding box center [243, 387] width 155 height 16
type textarea "And"
click at [183, 420] on span "So tell me" at bounding box center [201, 423] width 70 height 16
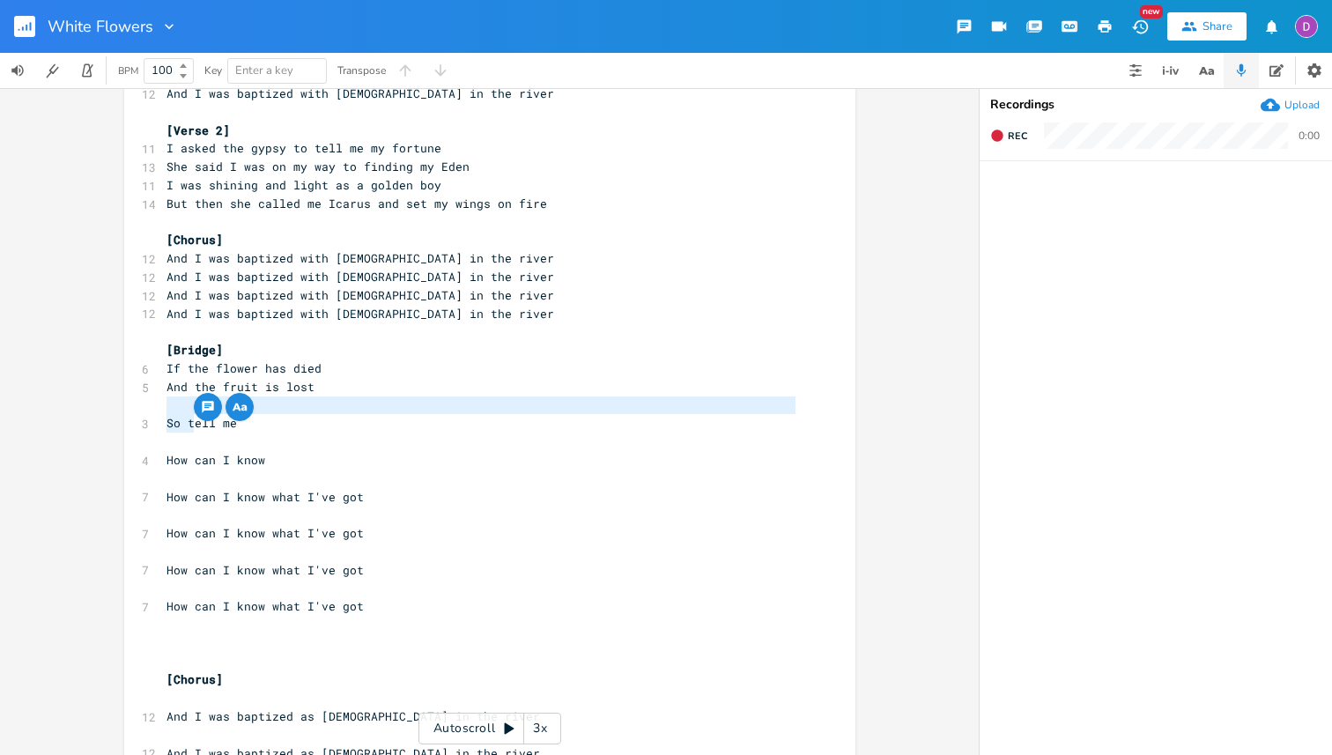
type textarea "T"
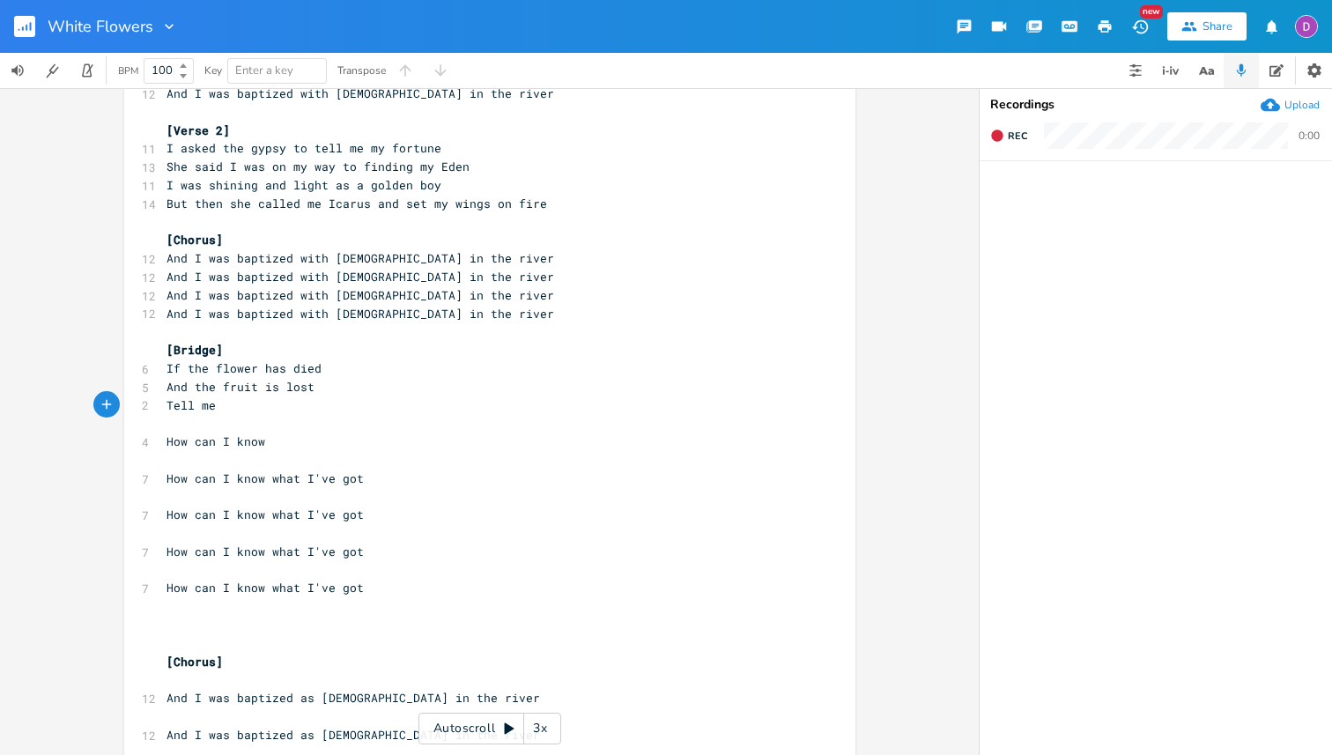
click at [282, 440] on pre "How can I know" at bounding box center [481, 442] width 636 height 18
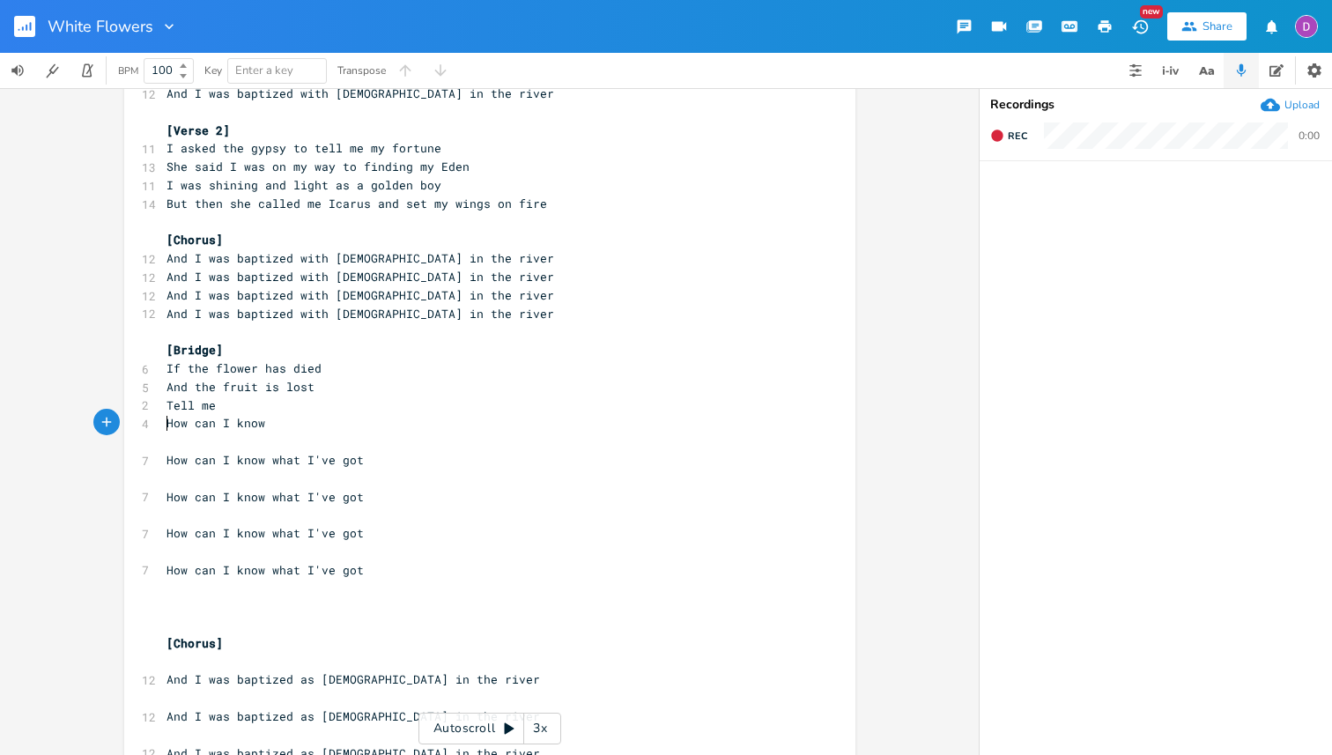
click at [307, 445] on pre "​" at bounding box center [481, 442] width 636 height 18
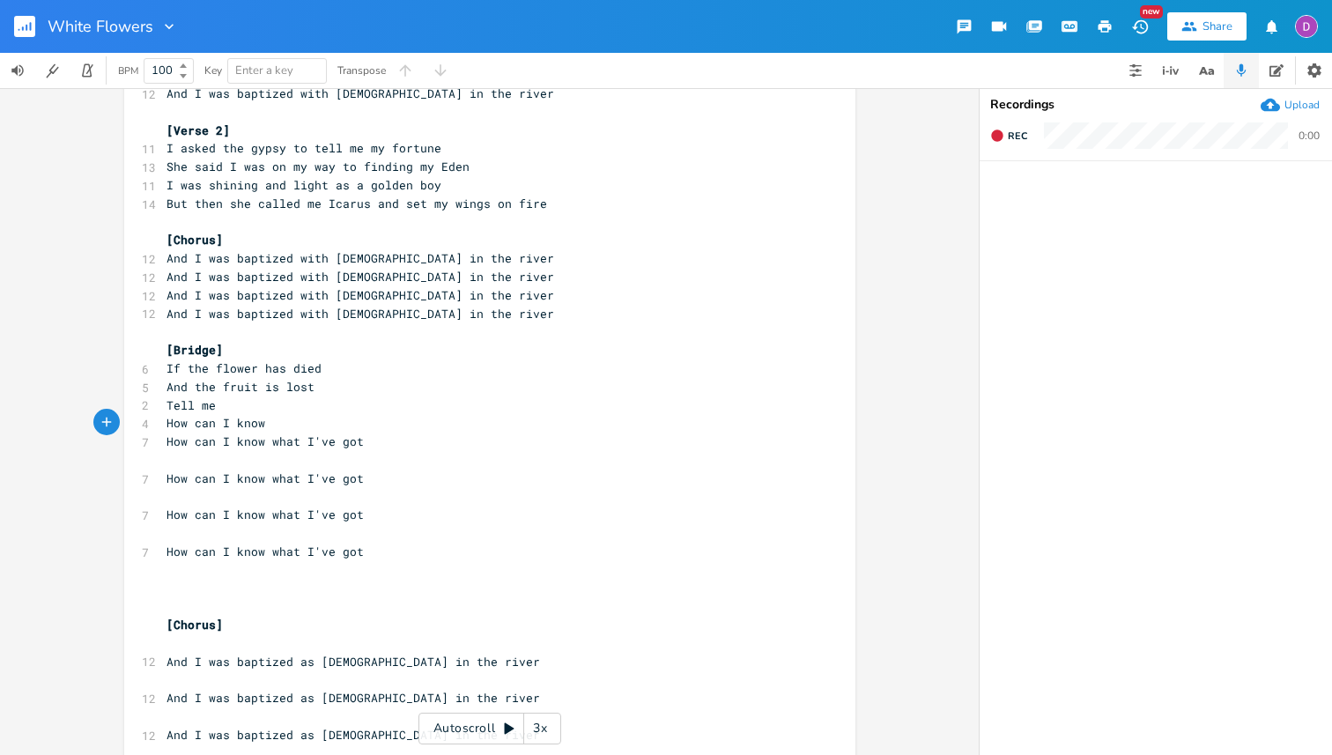
click at [327, 466] on pre "​" at bounding box center [481, 460] width 636 height 18
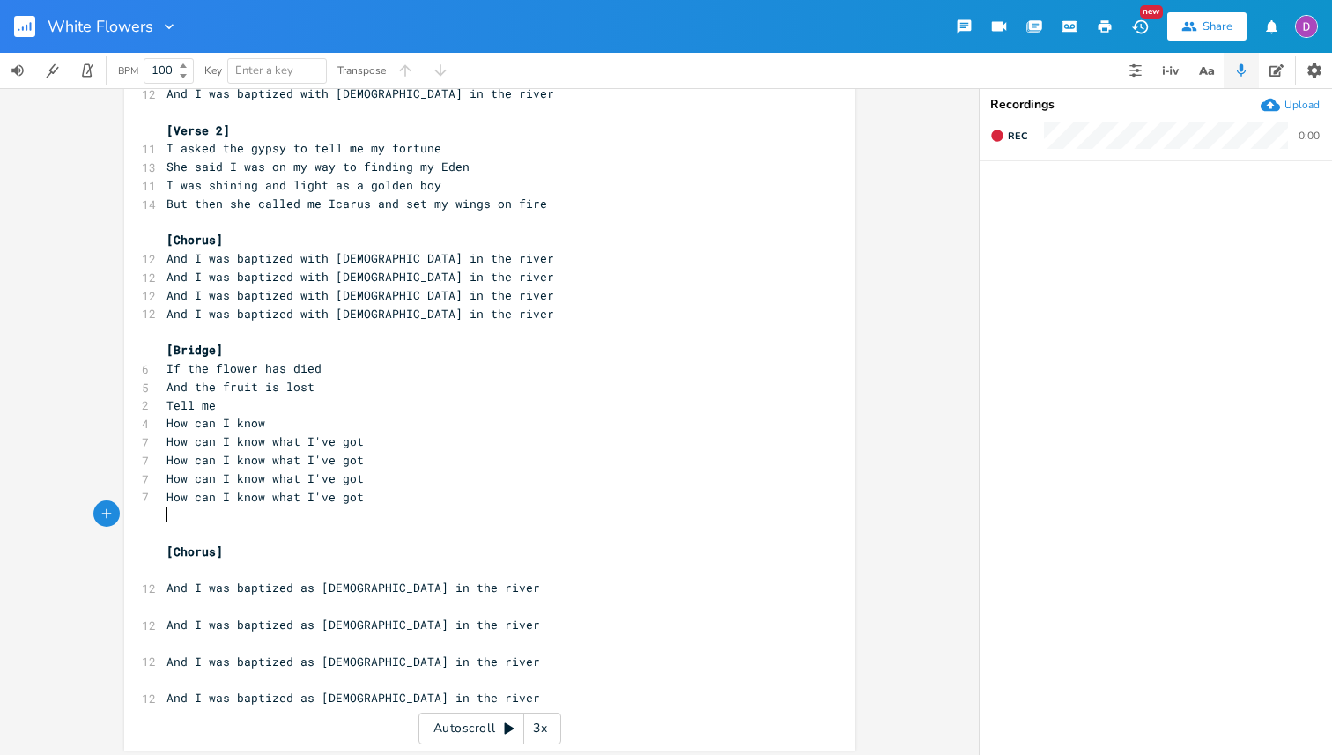
scroll to position [217, 0]
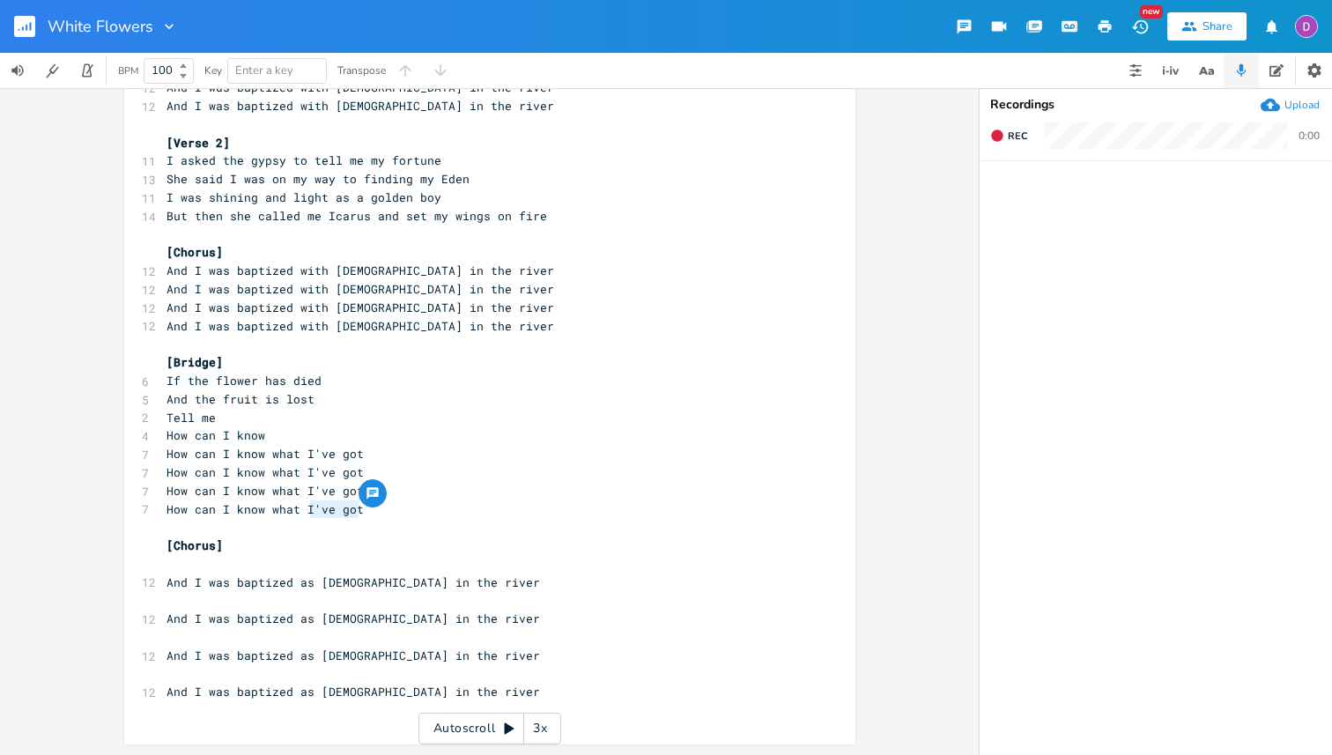
drag, startPoint x: 367, startPoint y: 505, endPoint x: 307, endPoint y: 510, distance: 61.0
click at [307, 510] on pre "How can I know what I've got" at bounding box center [481, 509] width 636 height 18
type textarea "'m not"
click at [330, 570] on pre "​" at bounding box center [481, 564] width 636 height 18
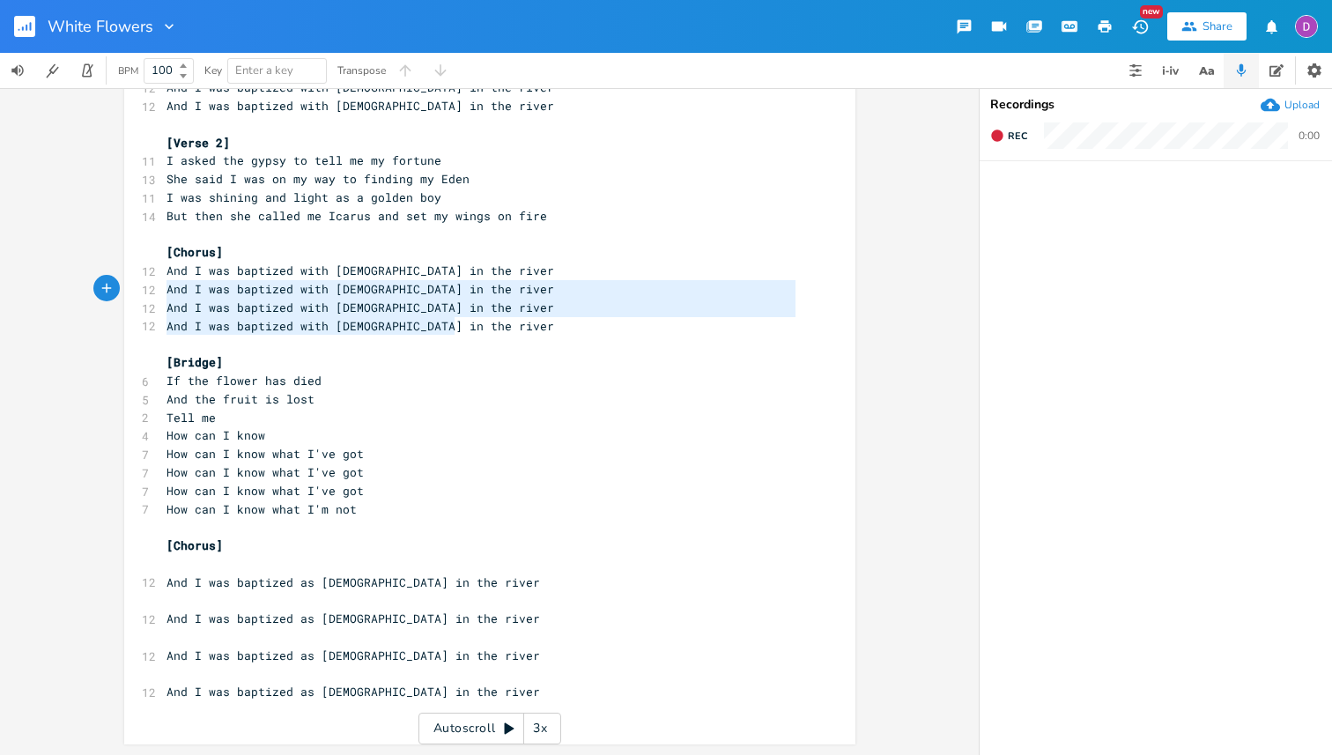
type textarea "And I was baptized with [DEMOGRAPHIC_DATA] in the river And I was baptized with…"
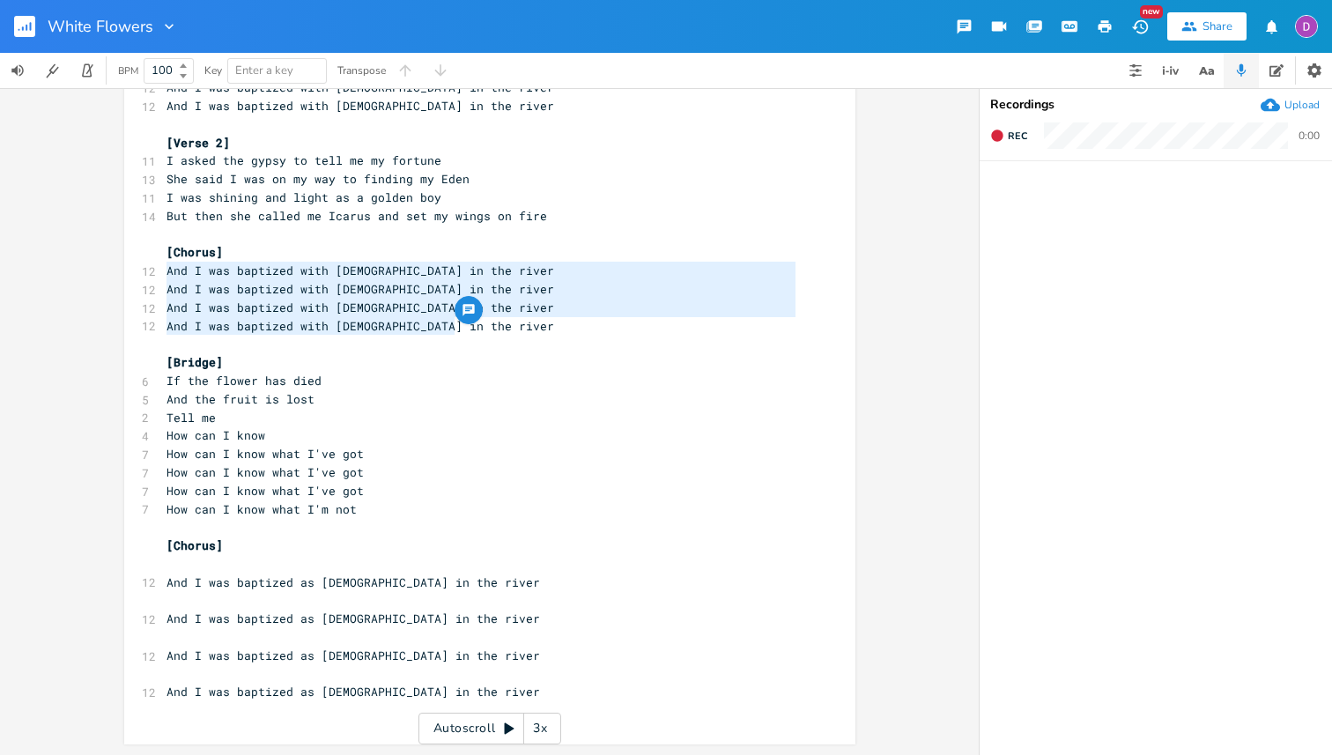
drag, startPoint x: 470, startPoint y: 325, endPoint x: 62, endPoint y: 274, distance: 411.9
click at [62, 274] on div "And I was baptized with [PERSON_NAME] in the river And I was baptized with [DEM…" at bounding box center [489, 421] width 979 height 667
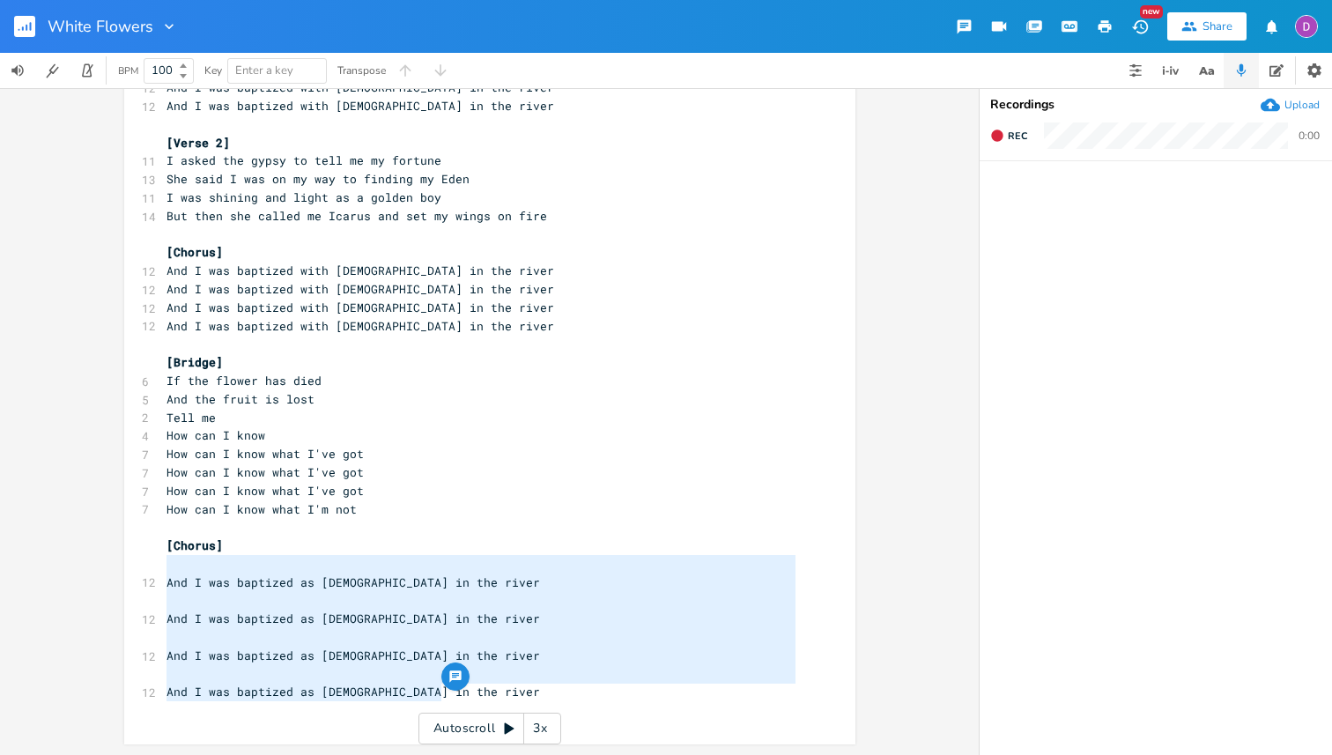
drag, startPoint x: 444, startPoint y: 692, endPoint x: 29, endPoint y: 561, distance: 434.9
click at [29, 561] on div "And I was baptized as [DEMOGRAPHIC_DATA] in the river And I was baptized as Jud…" at bounding box center [489, 421] width 979 height 667
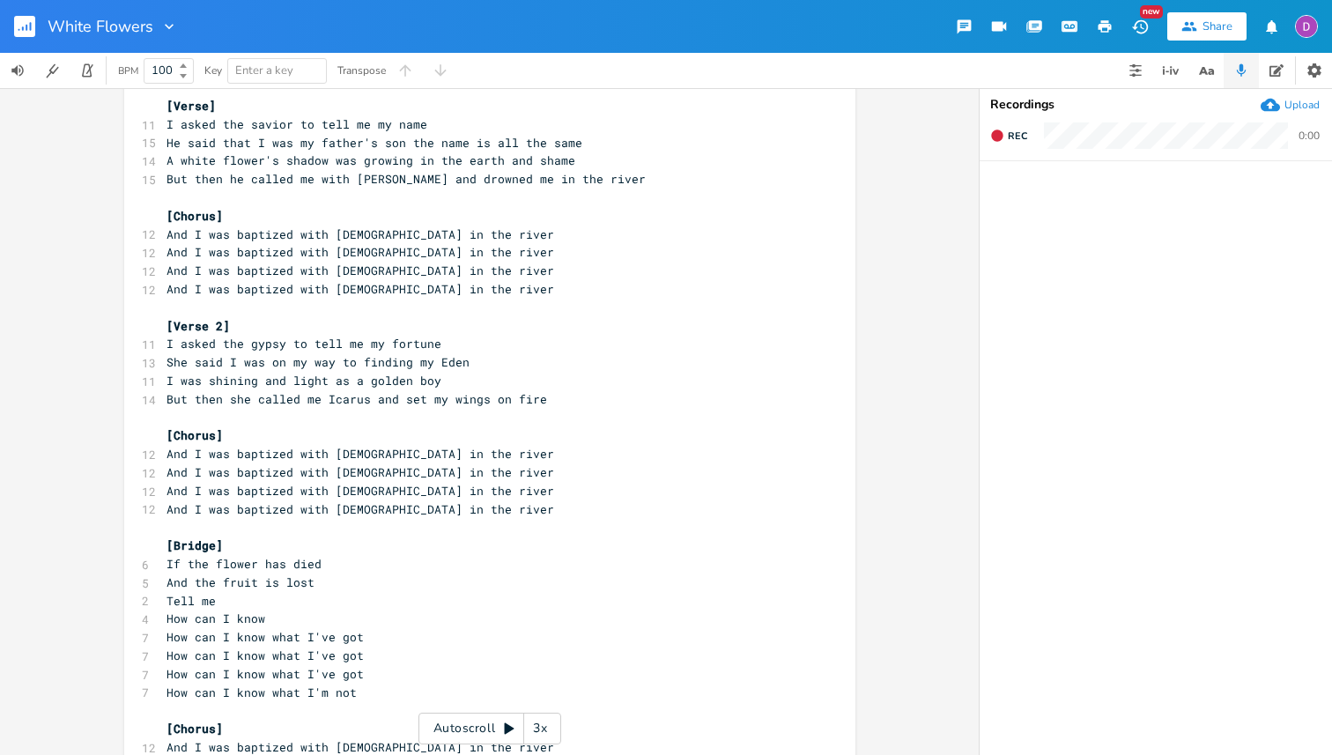
scroll to position [0, 0]
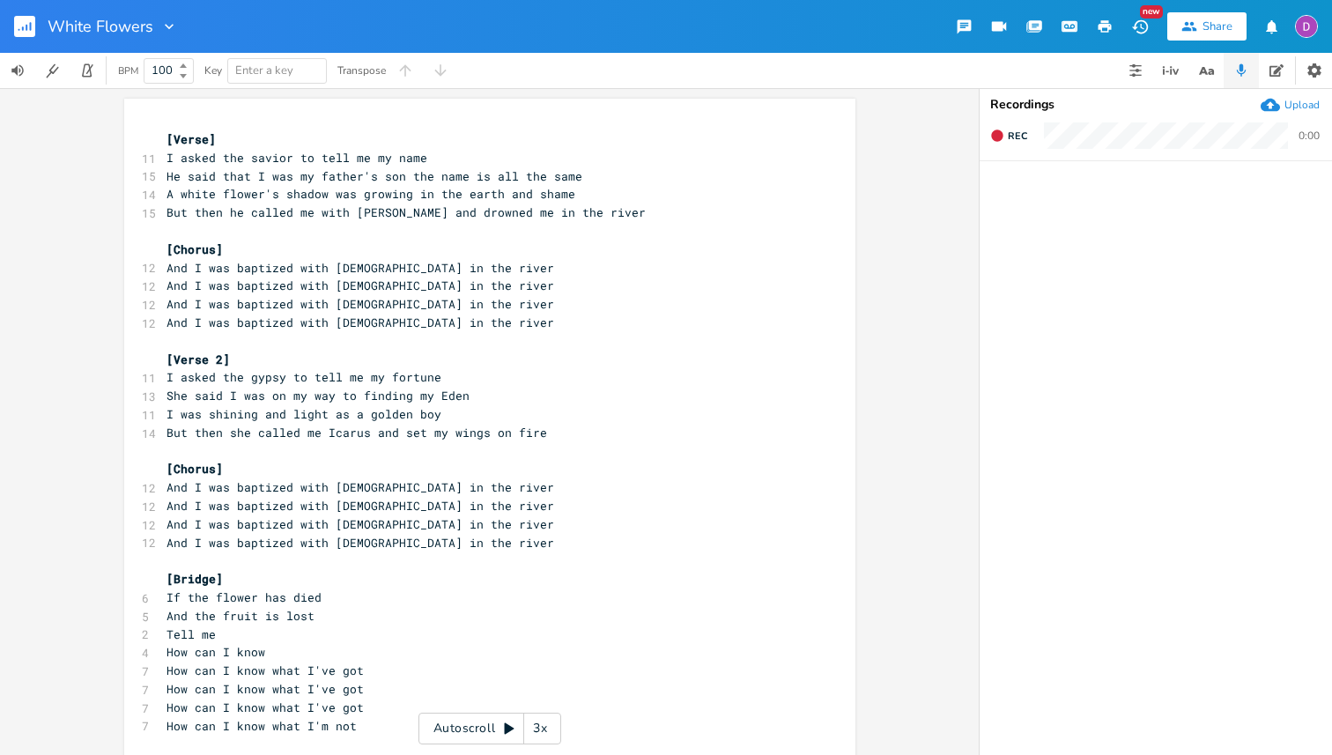
type textarea "And I was baptized as [DEMOGRAPHIC_DATA] in the river And I was baptized as Jud…"
